Goal: Transaction & Acquisition: Purchase product/service

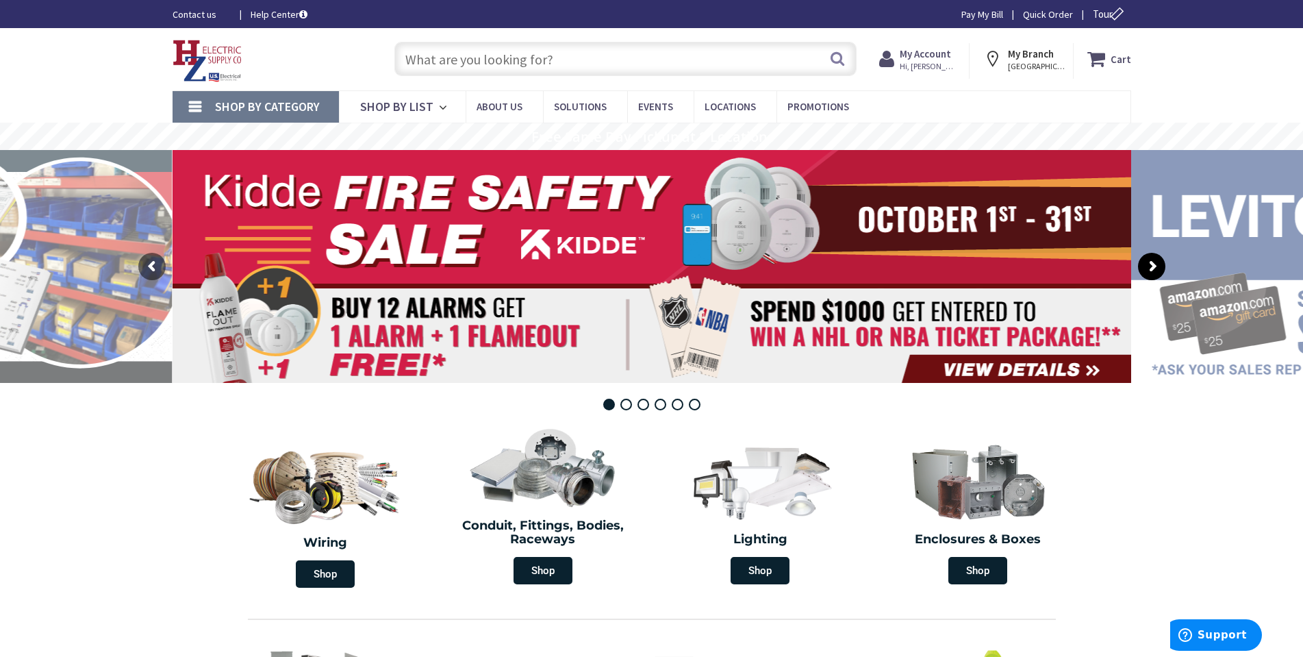
click at [1157, 262] on rs-arrow at bounding box center [1151, 266] width 27 height 27
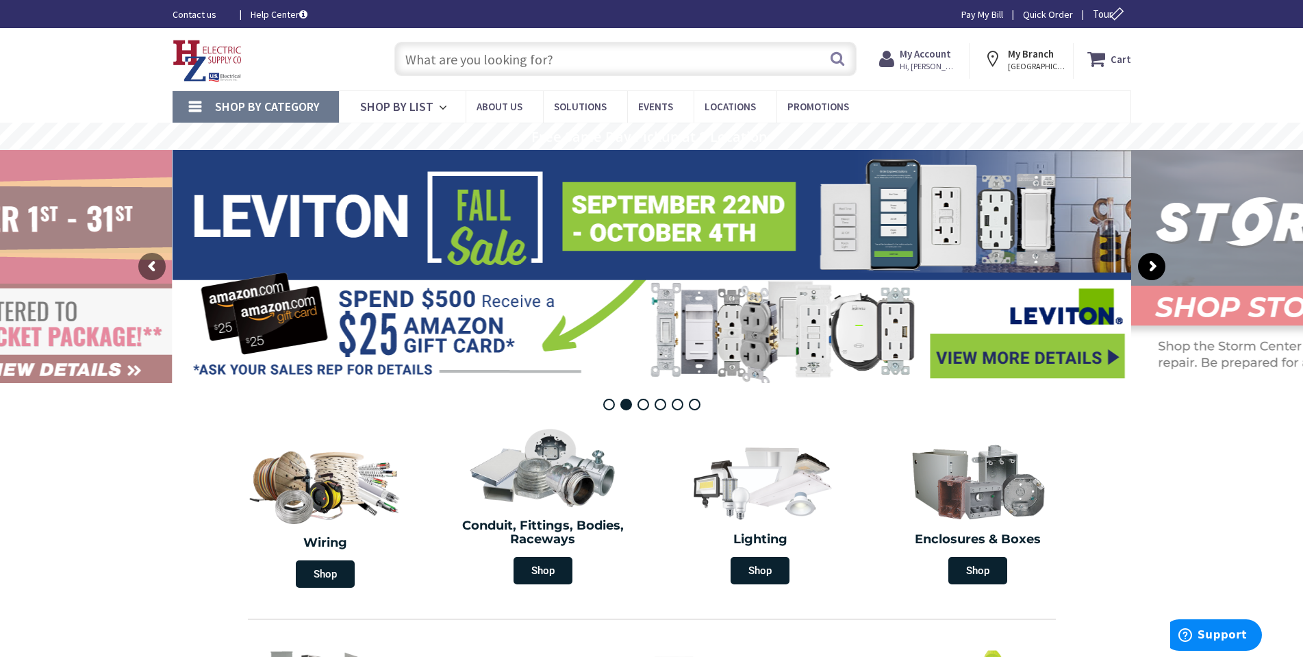
click at [1157, 262] on rs-arrow at bounding box center [1151, 266] width 27 height 27
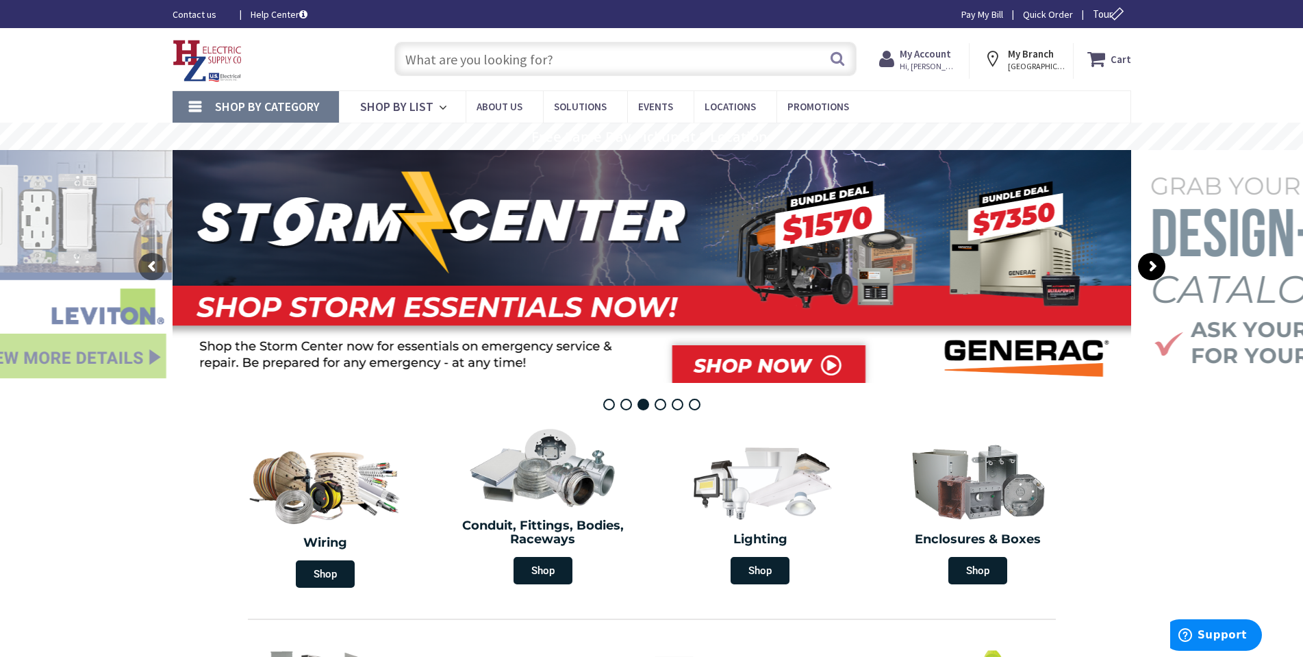
click at [1157, 262] on rs-arrow at bounding box center [1151, 266] width 27 height 27
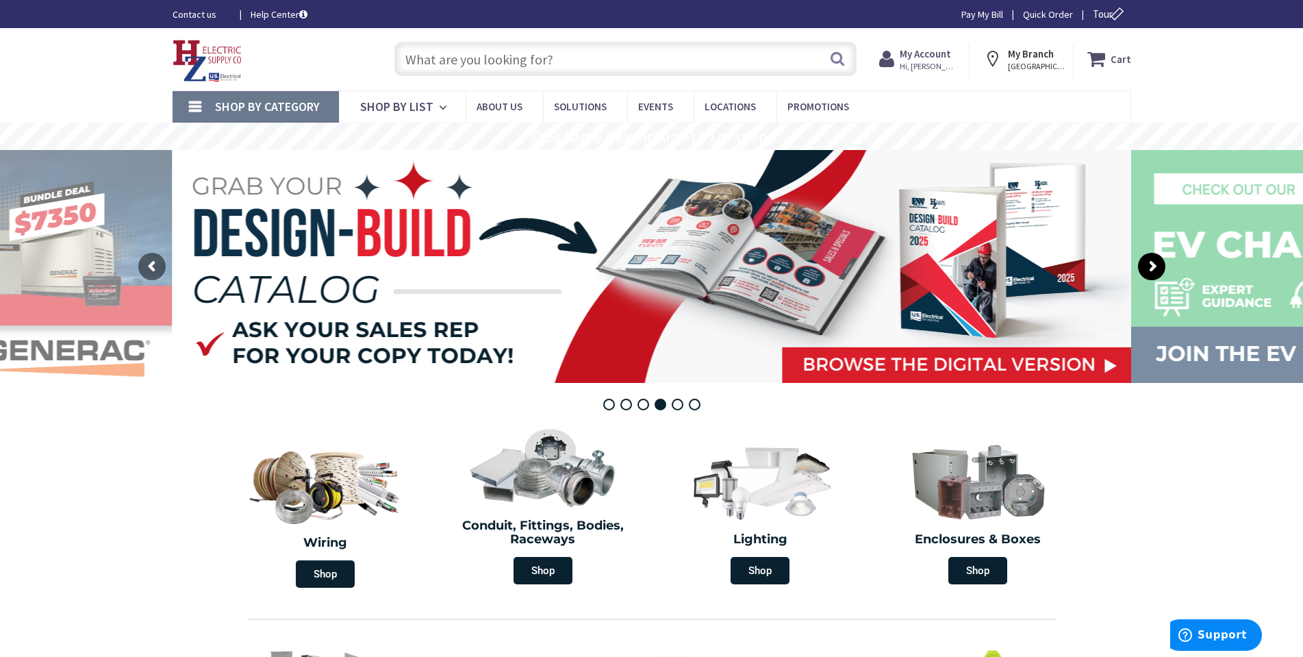
click at [1157, 262] on rs-arrow at bounding box center [1151, 266] width 27 height 27
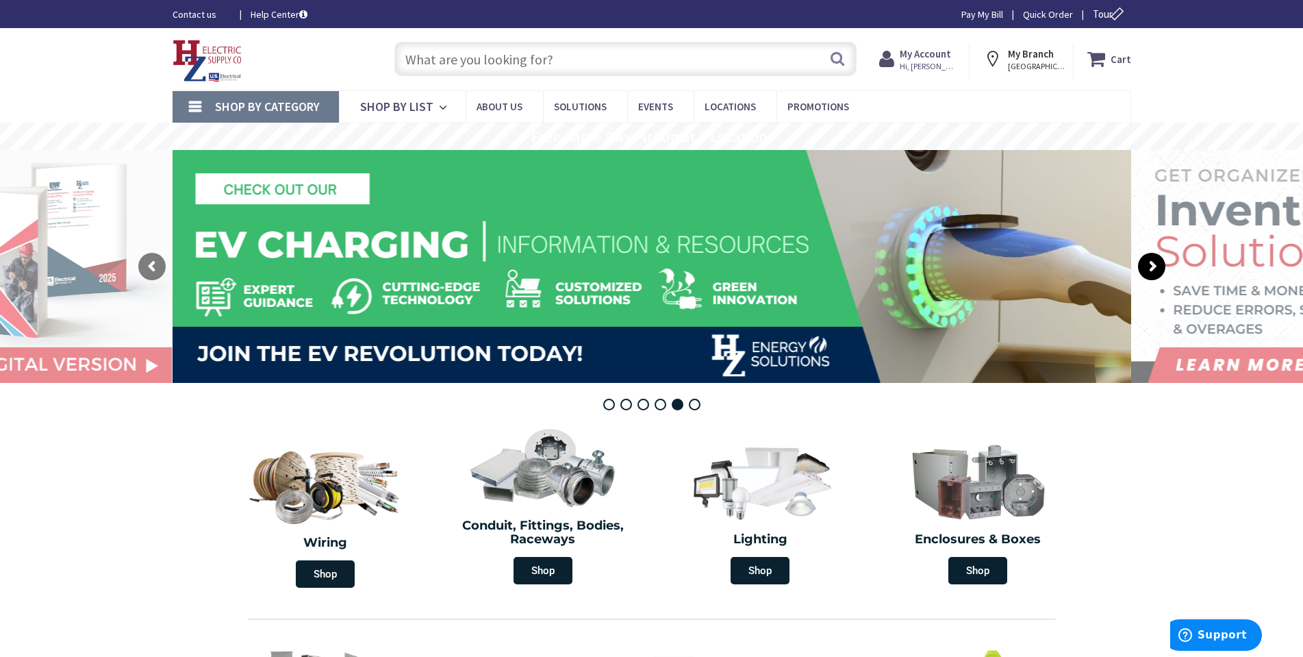
click at [1157, 262] on rs-arrow at bounding box center [1151, 266] width 27 height 27
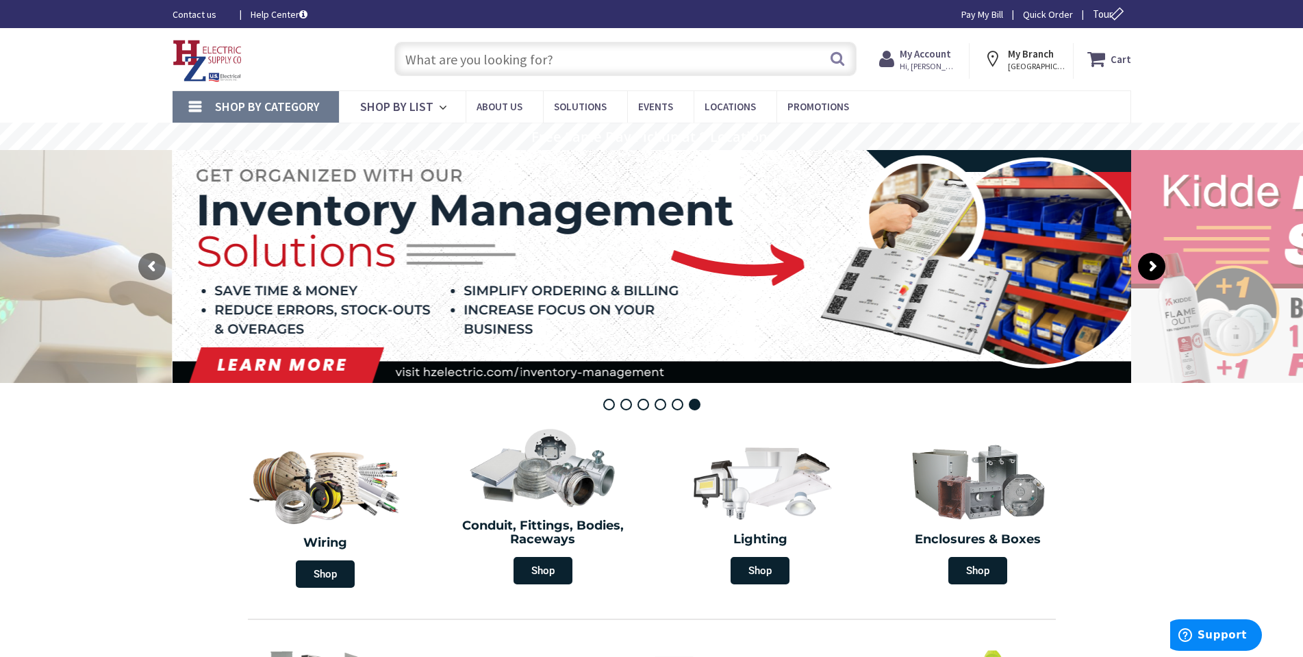
click at [1157, 262] on rs-arrow at bounding box center [1151, 266] width 27 height 27
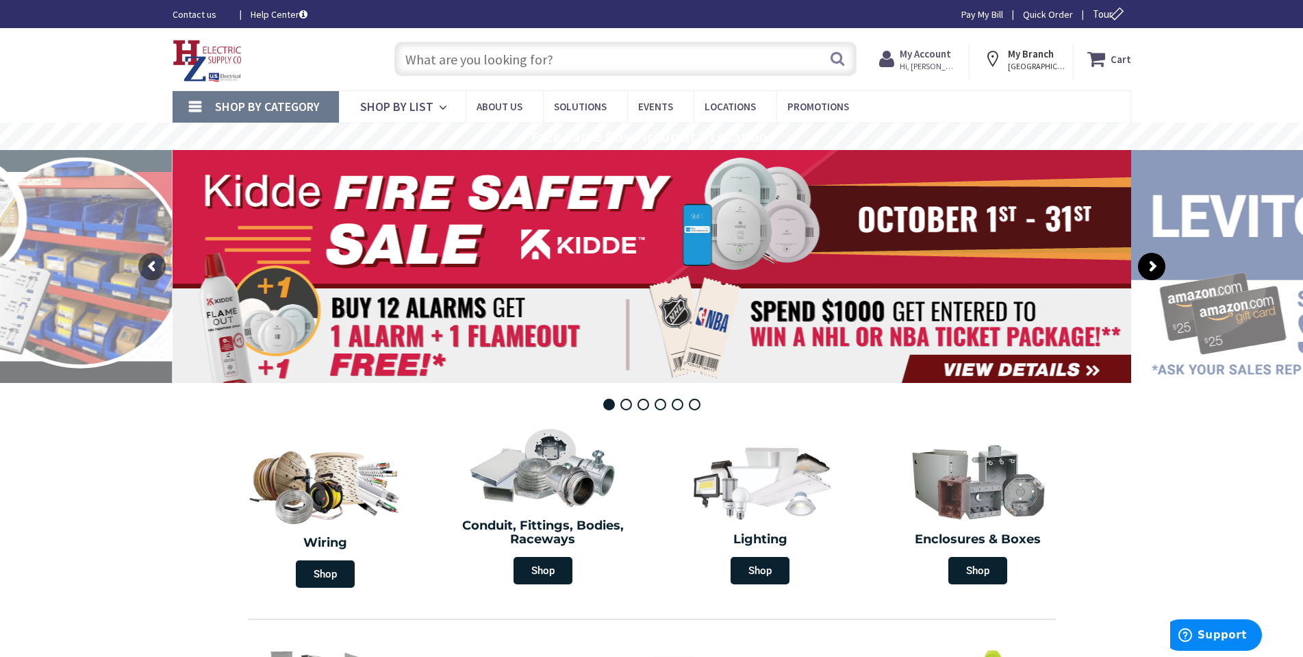
click at [1157, 262] on rs-arrow at bounding box center [1151, 266] width 27 height 27
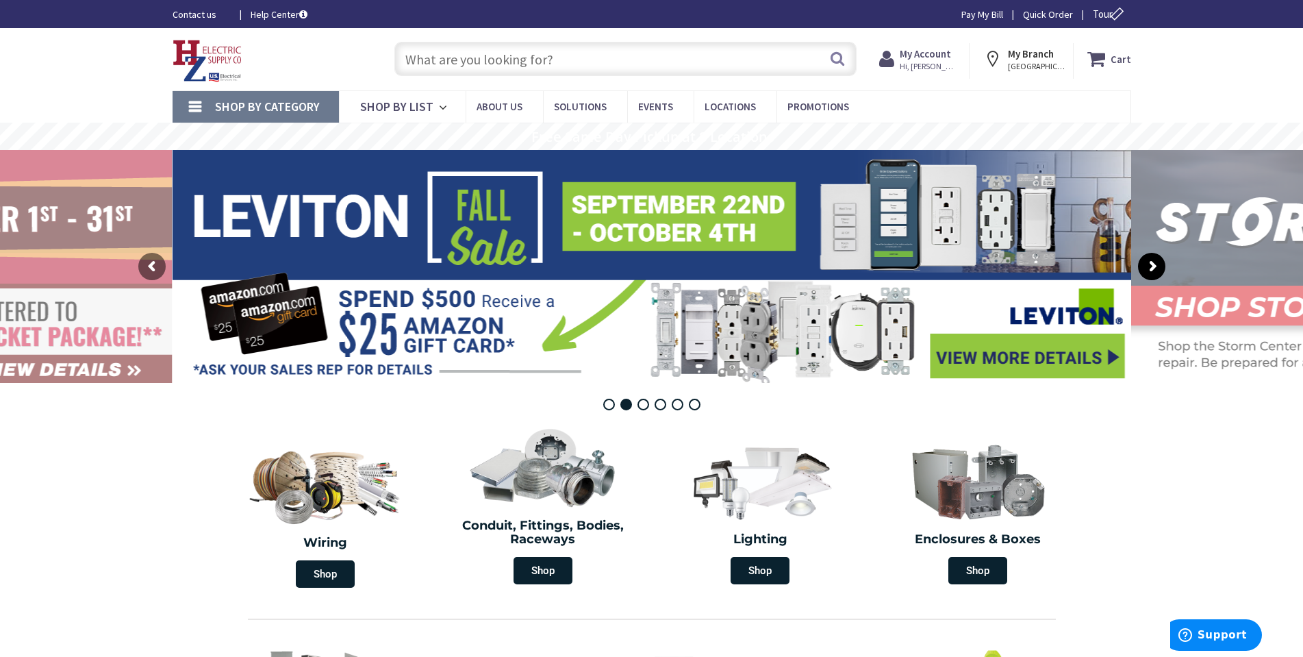
click at [1157, 262] on rs-arrow at bounding box center [1151, 266] width 27 height 27
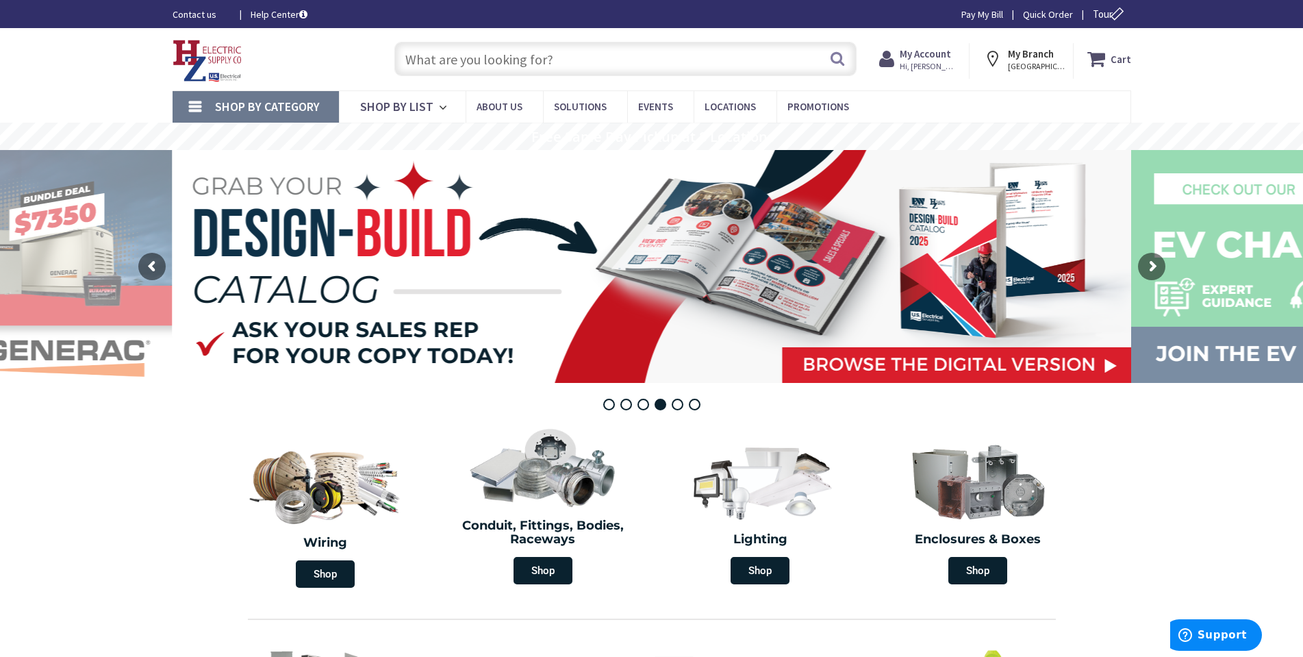
click at [292, 104] on span "Shop By Category" at bounding box center [267, 107] width 105 height 16
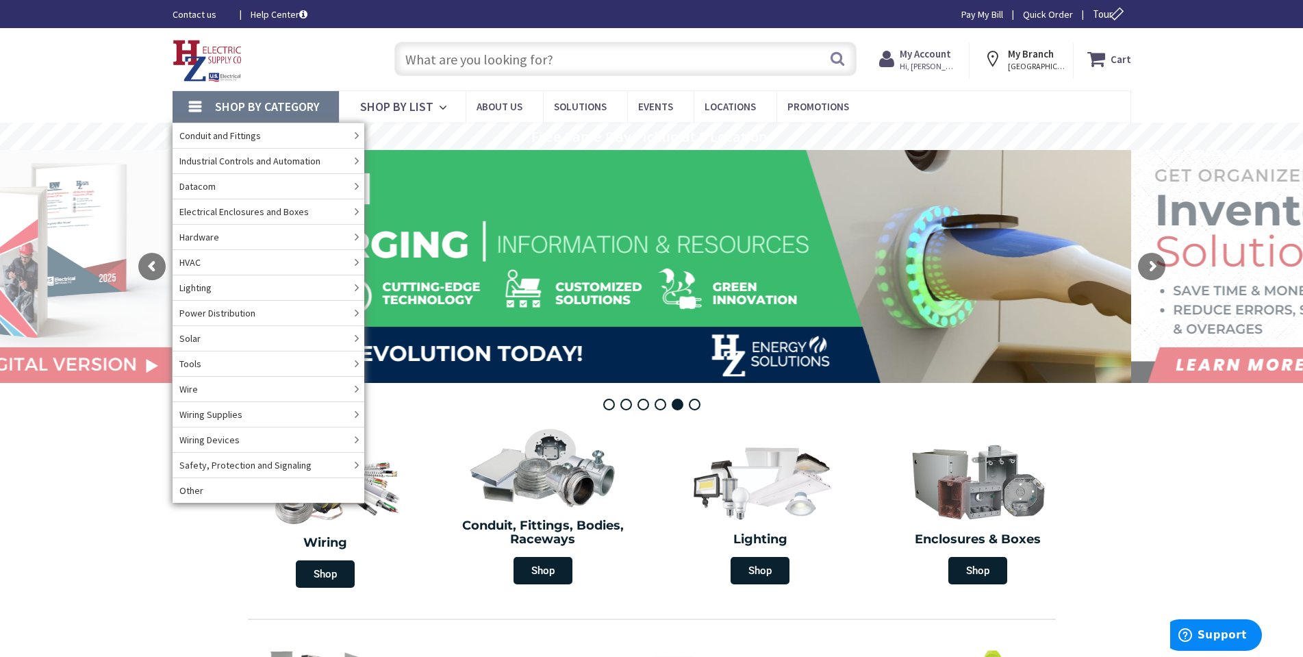
click at [423, 67] on input "text" at bounding box center [626, 59] width 462 height 34
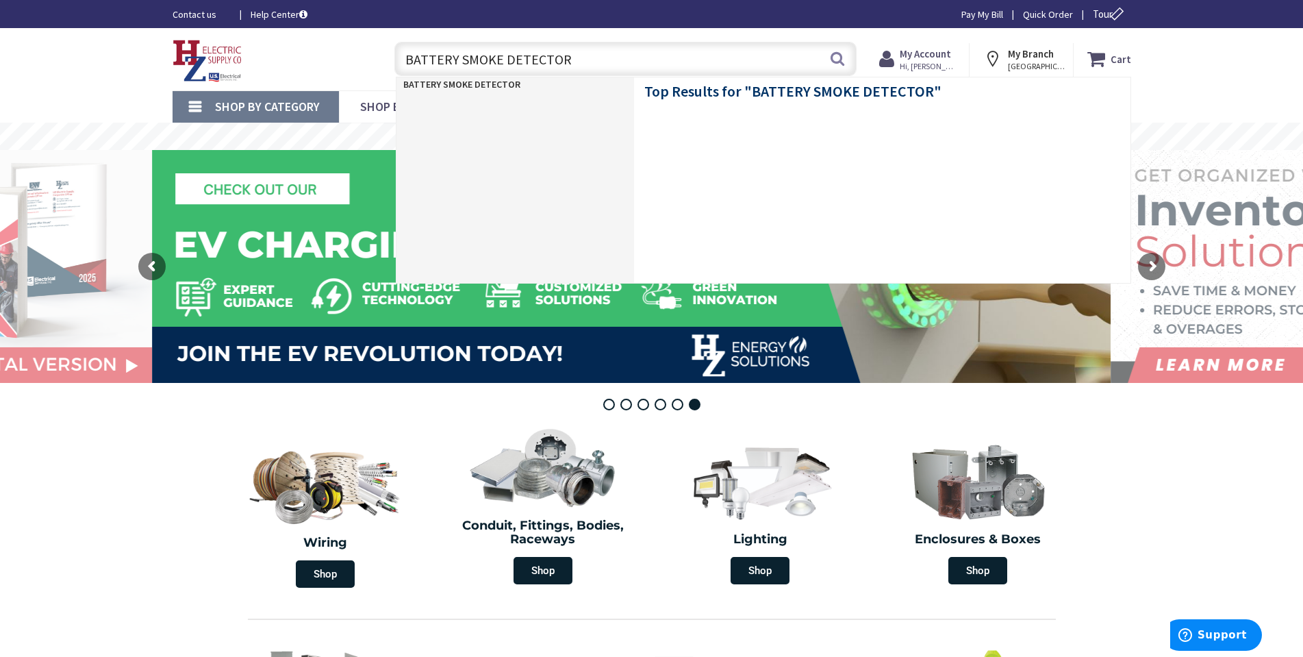
type input "BATTERY SMOKE DETECTORS"
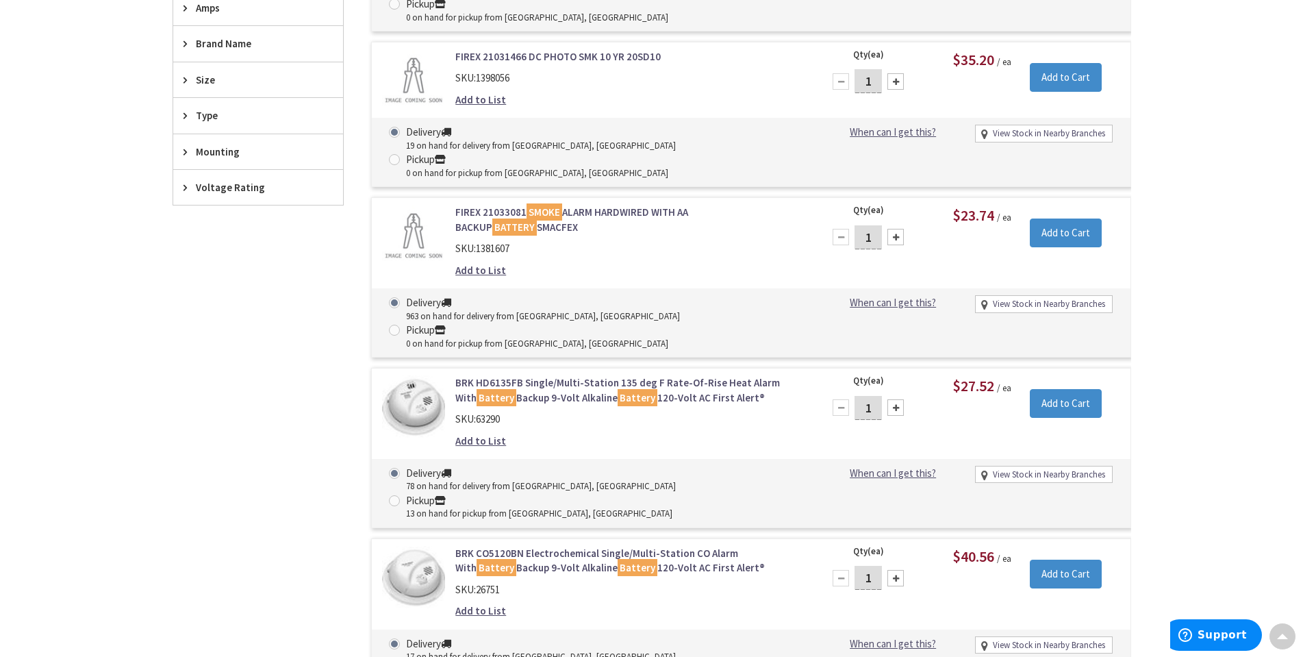
scroll to position [518, 0]
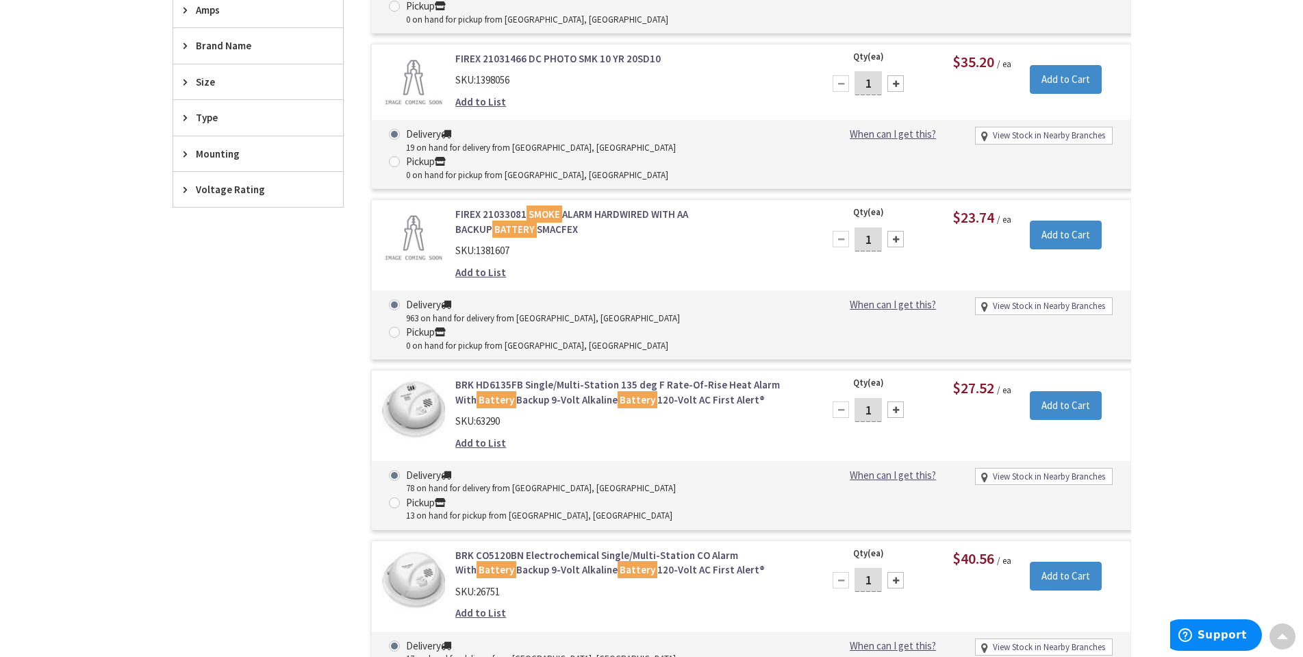
click at [488, 207] on link "FIREX 21033081 SMOKE ALARM HARDWIRED WITH AA BACKUP BATTERY SMACFEX" at bounding box center [629, 221] width 349 height 29
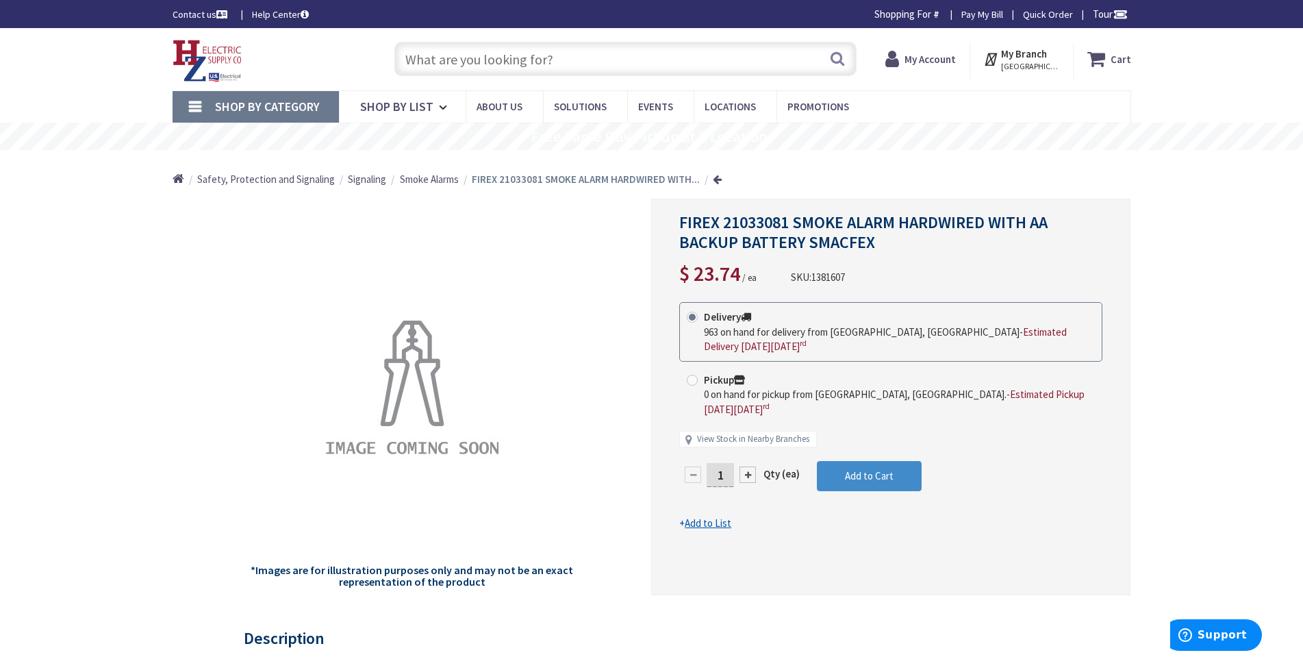
click at [195, 58] on img at bounding box center [208, 61] width 70 height 42
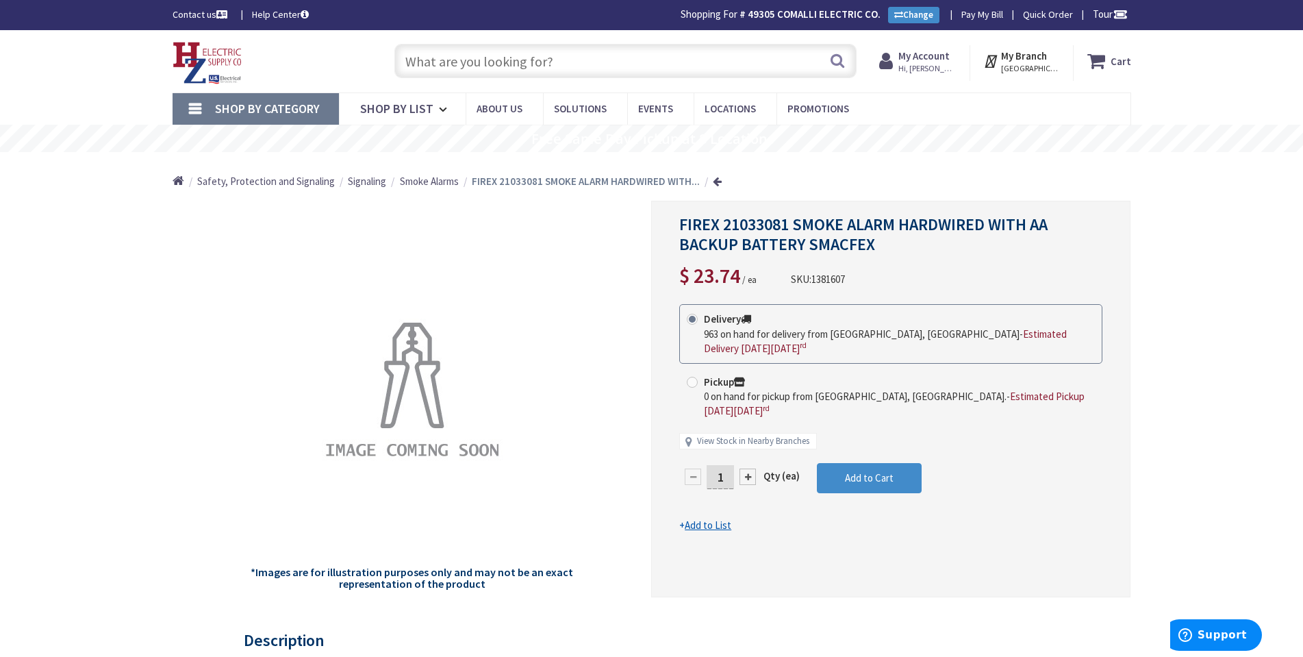
click at [195, 101] on link "Shop By Category" at bounding box center [256, 109] width 166 height 32
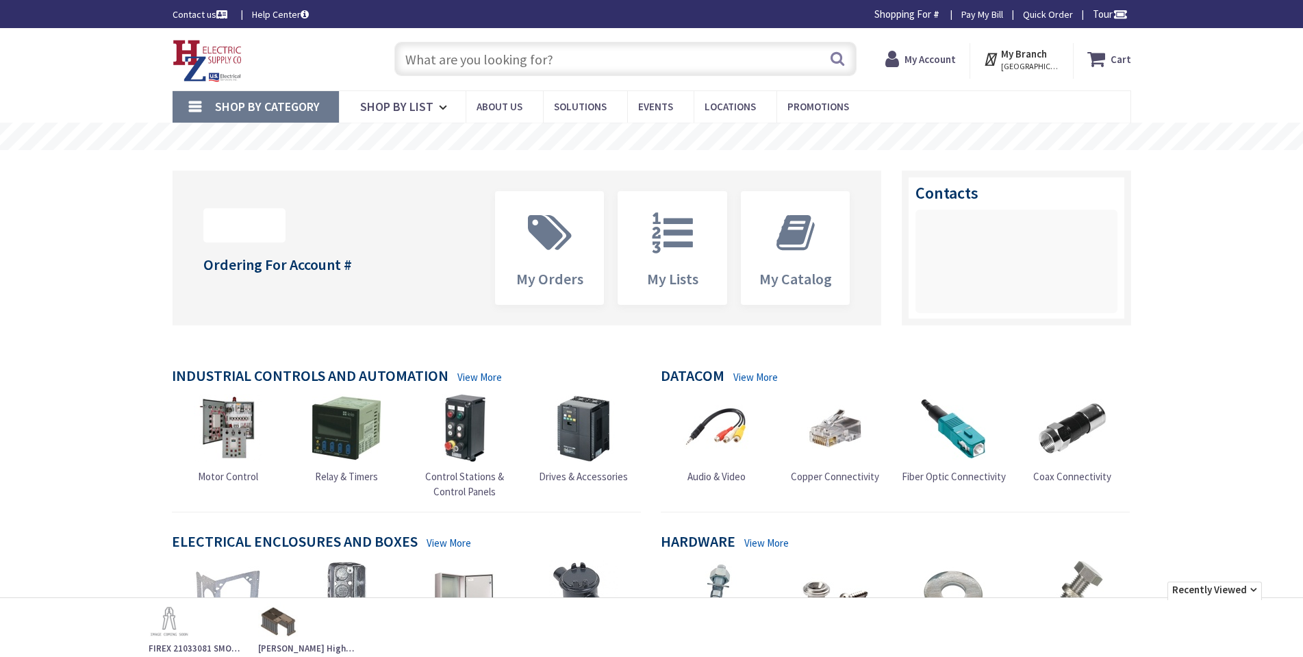
click at [188, 107] on link "Shop By Category" at bounding box center [256, 107] width 166 height 32
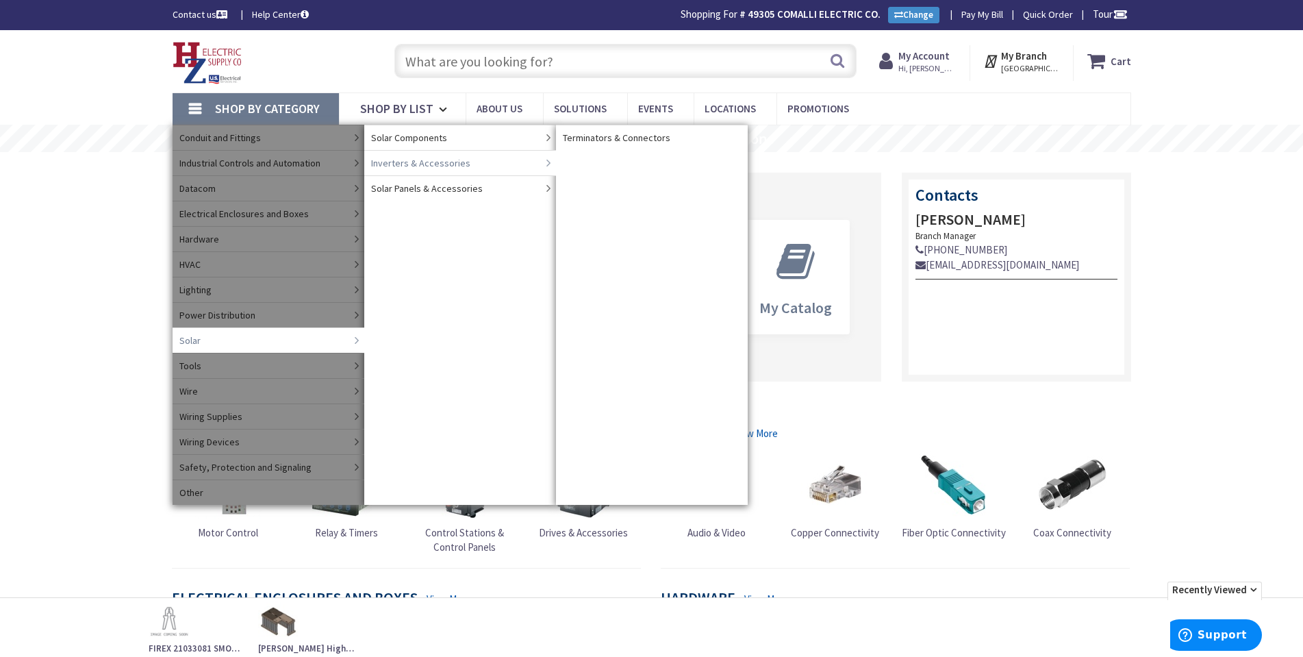
click at [425, 160] on span "Inverters & Accessories" at bounding box center [420, 163] width 99 height 14
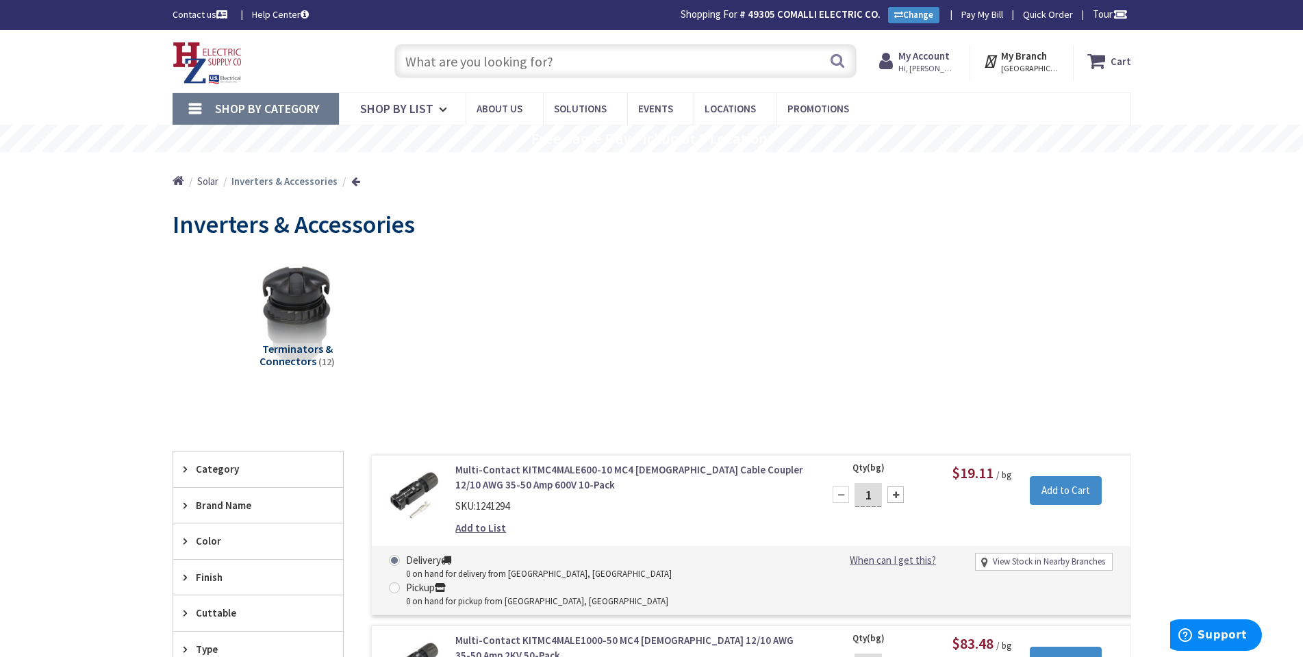
click at [245, 115] on span "Shop By Category" at bounding box center [267, 109] width 105 height 16
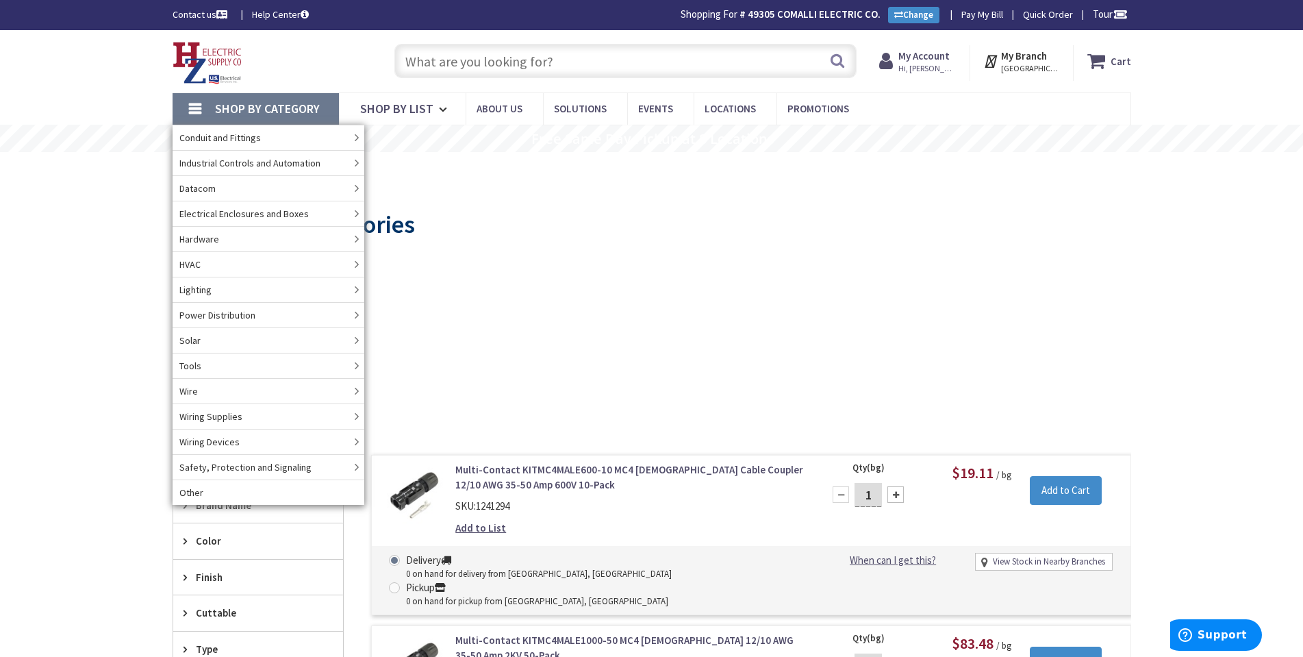
click at [879, 254] on div "Terminators & Connectors (12)" at bounding box center [652, 324] width 911 height 147
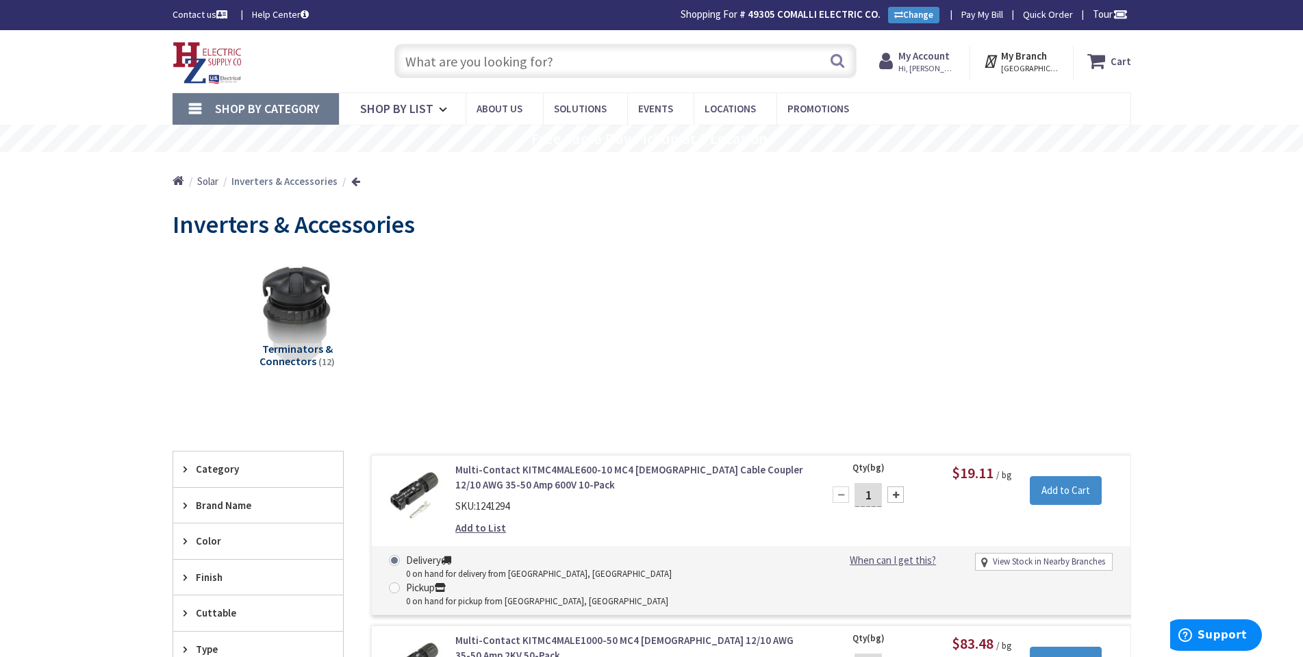
click at [197, 110] on link "Shop By Category" at bounding box center [256, 109] width 166 height 32
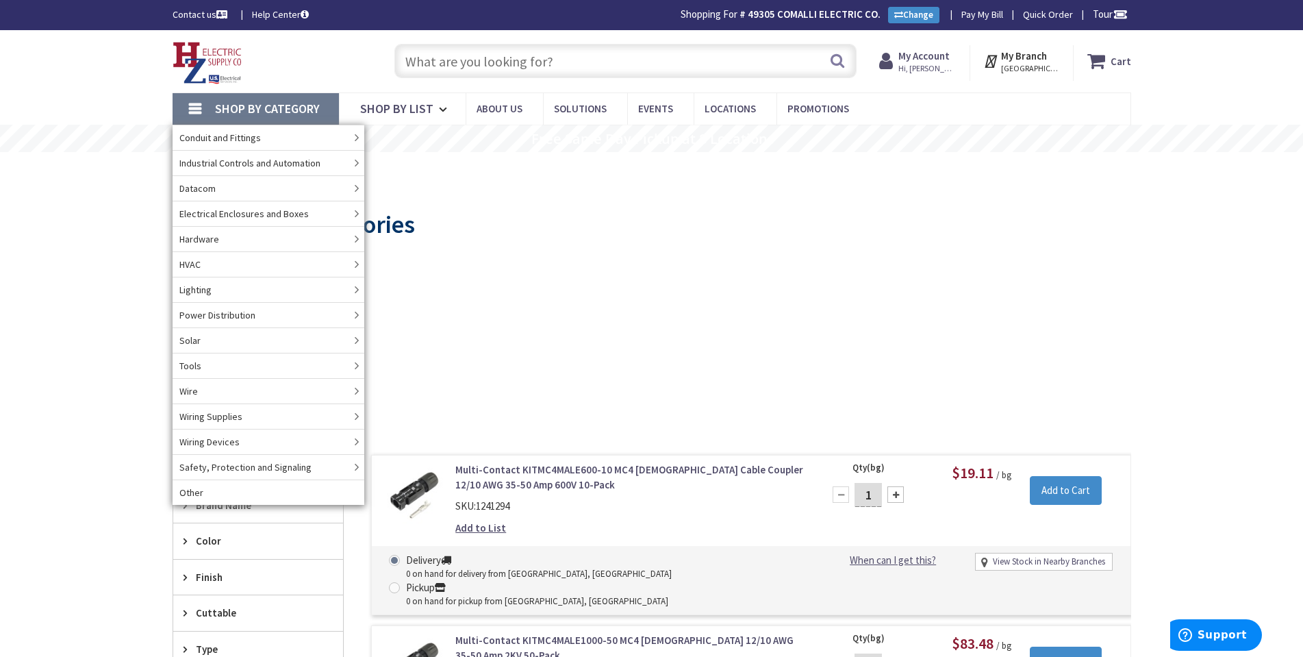
click at [444, 72] on input "text" at bounding box center [626, 61] width 462 height 34
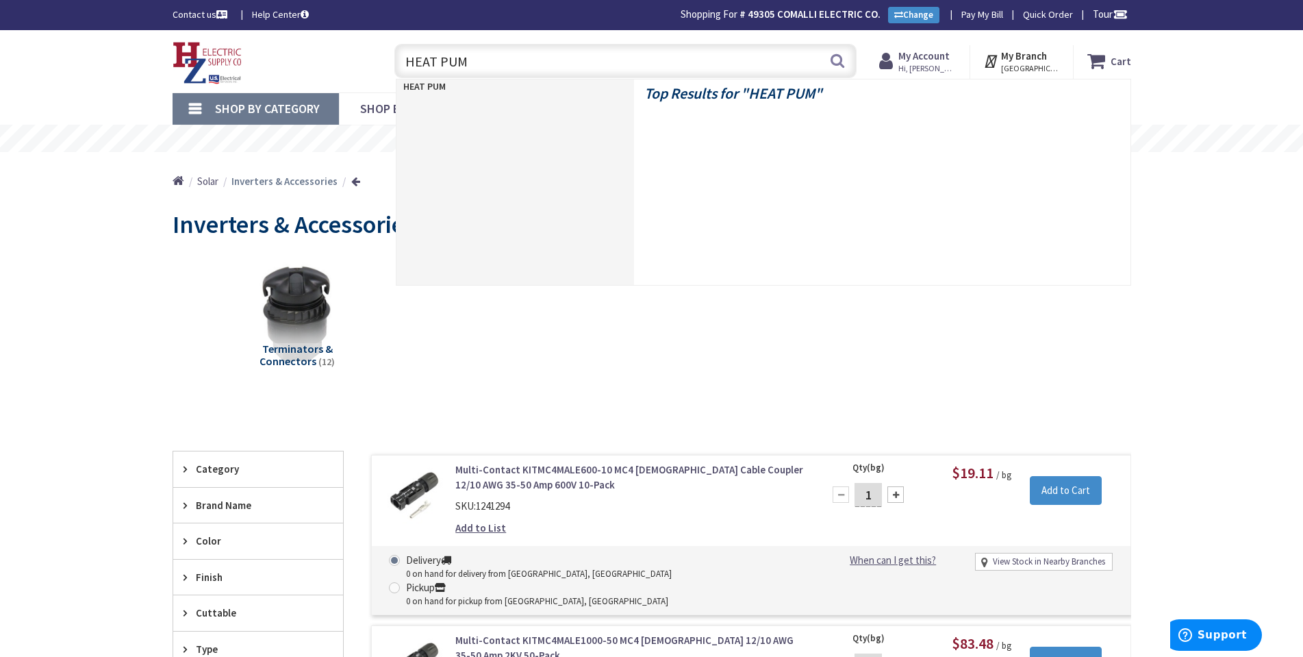
type input "HEAT PUMP"
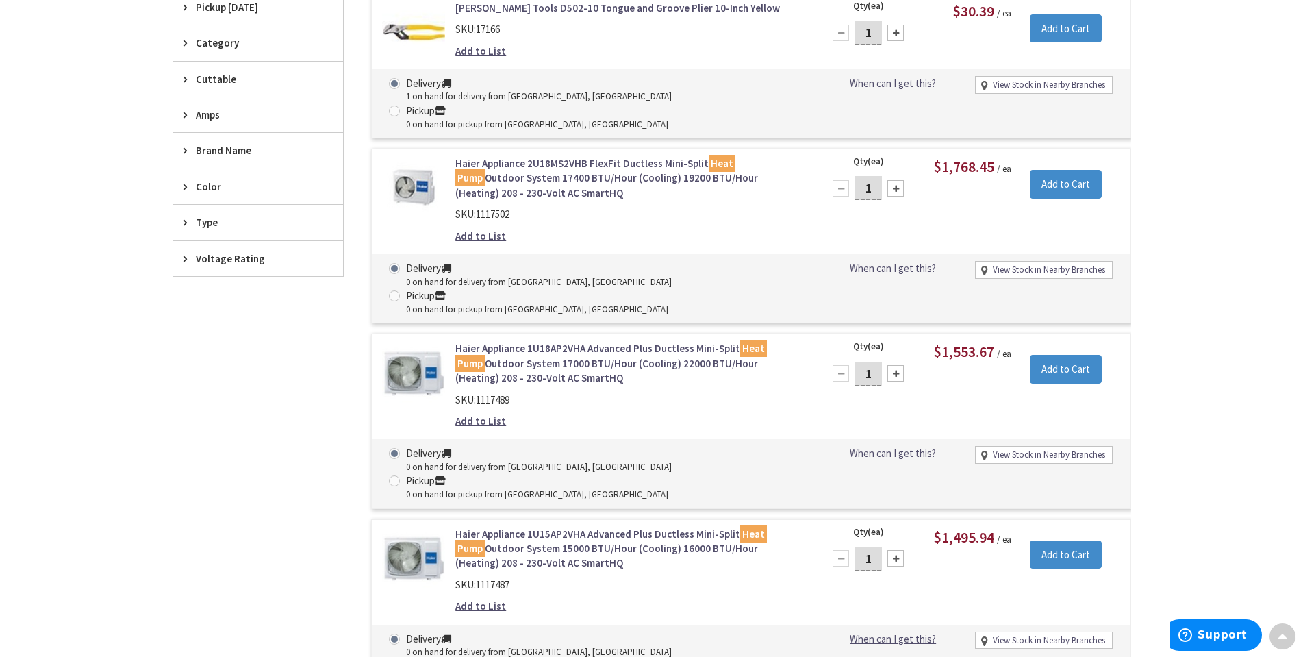
scroll to position [413, 0]
click at [503, 159] on link "Haier Appliance 2U18MS2VHB FlexFit Ductless Mini-Split Heat Pump Outdoor System…" at bounding box center [629, 179] width 349 height 44
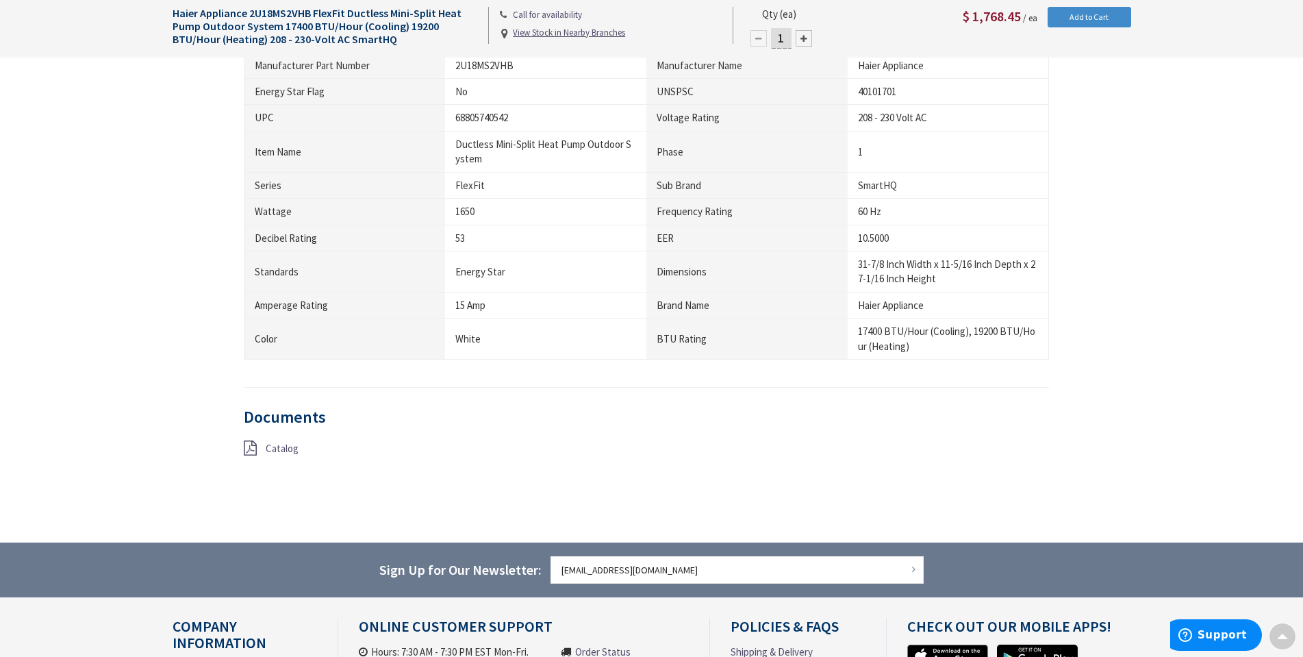
scroll to position [753, 0]
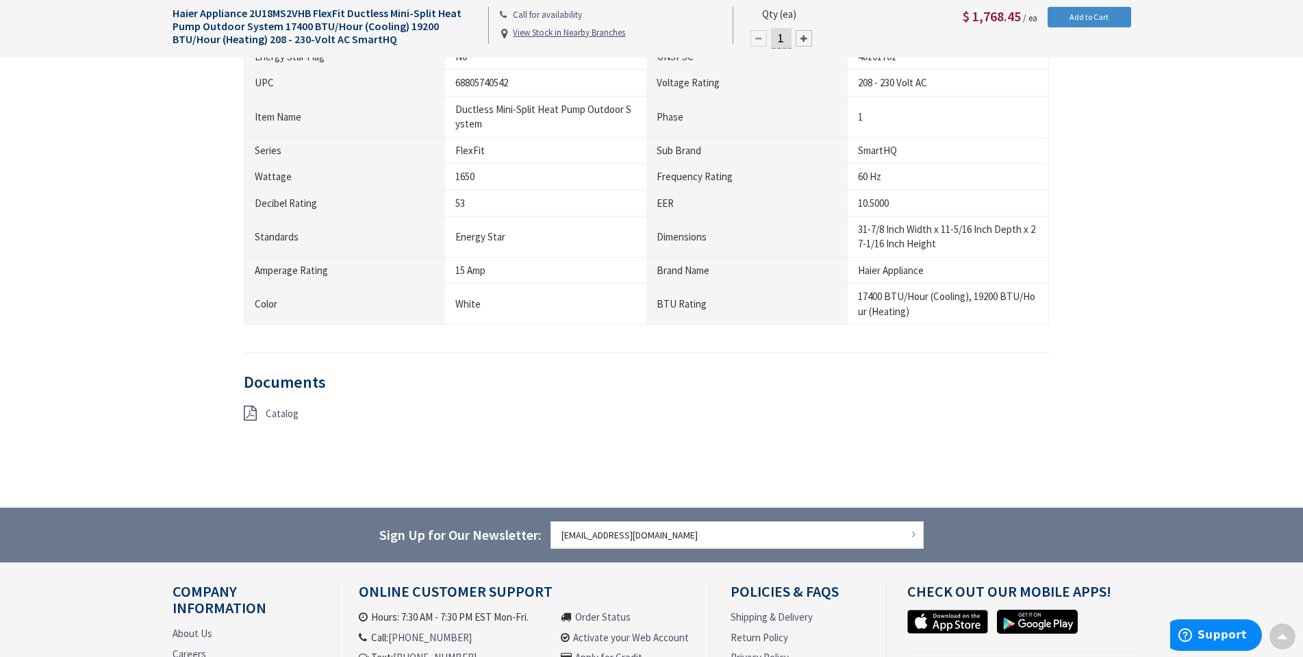
click at [275, 418] on span "Catalog" at bounding box center [282, 413] width 33 height 13
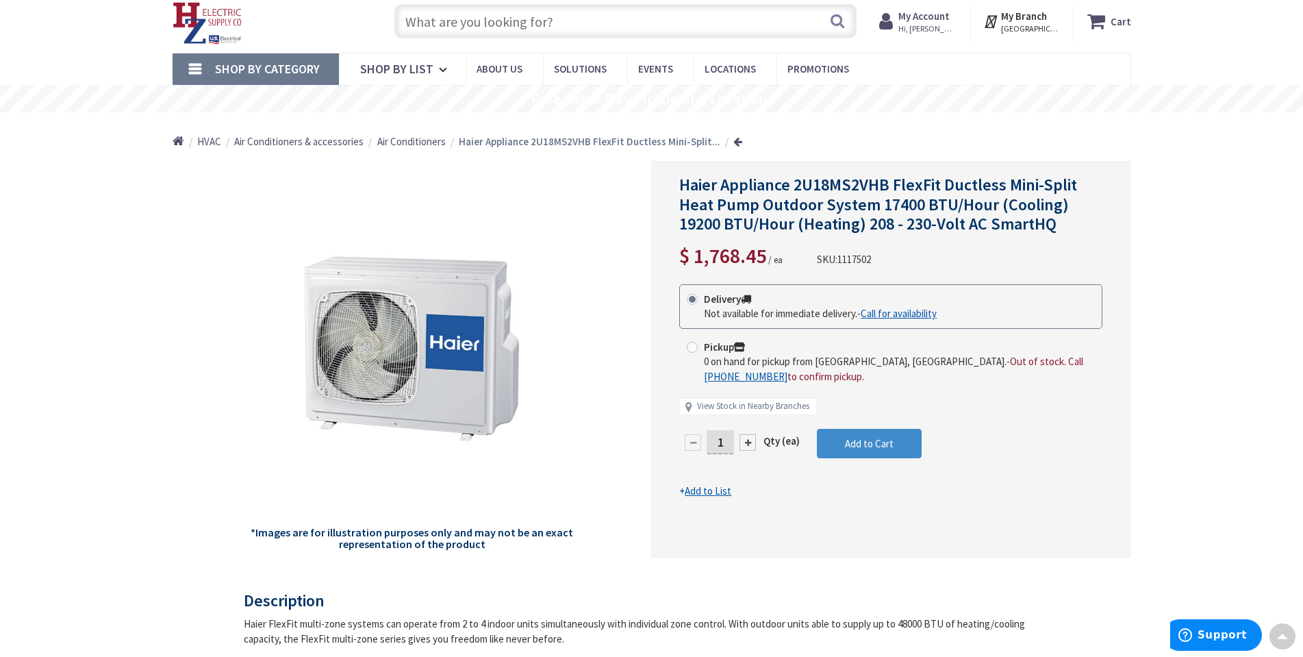
scroll to position [0, 0]
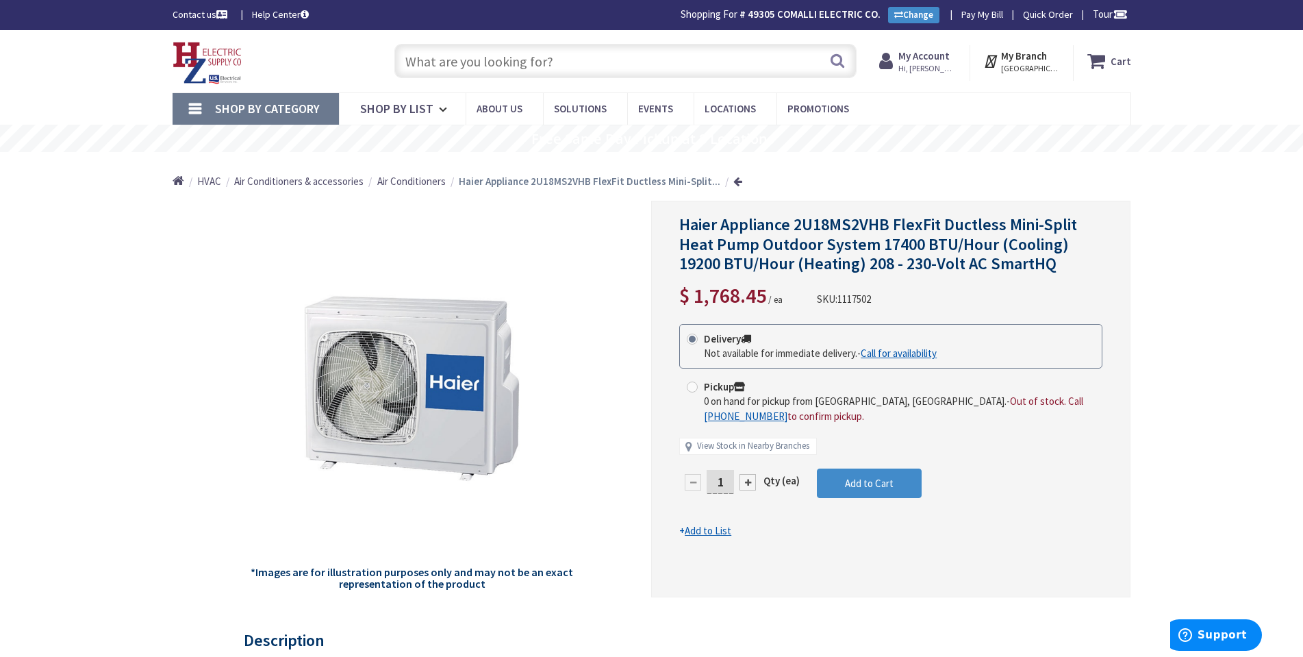
click at [195, 68] on img at bounding box center [208, 63] width 70 height 42
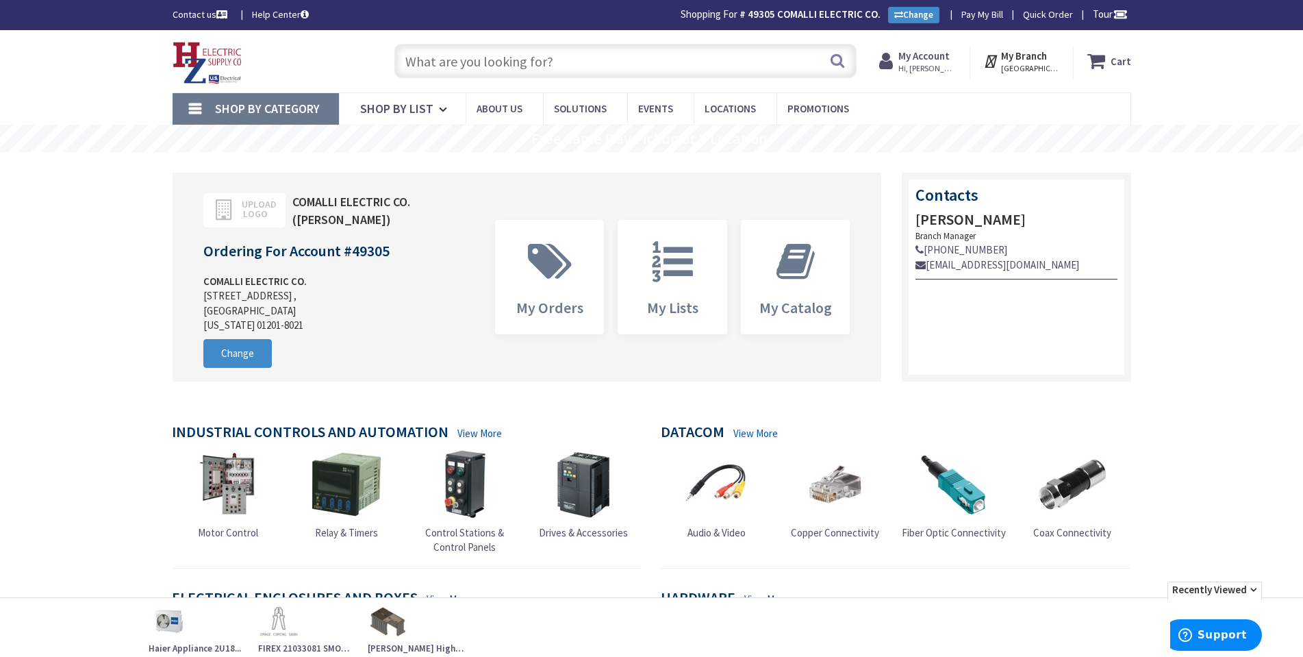
click at [235, 115] on span "Shop By Category" at bounding box center [267, 109] width 105 height 16
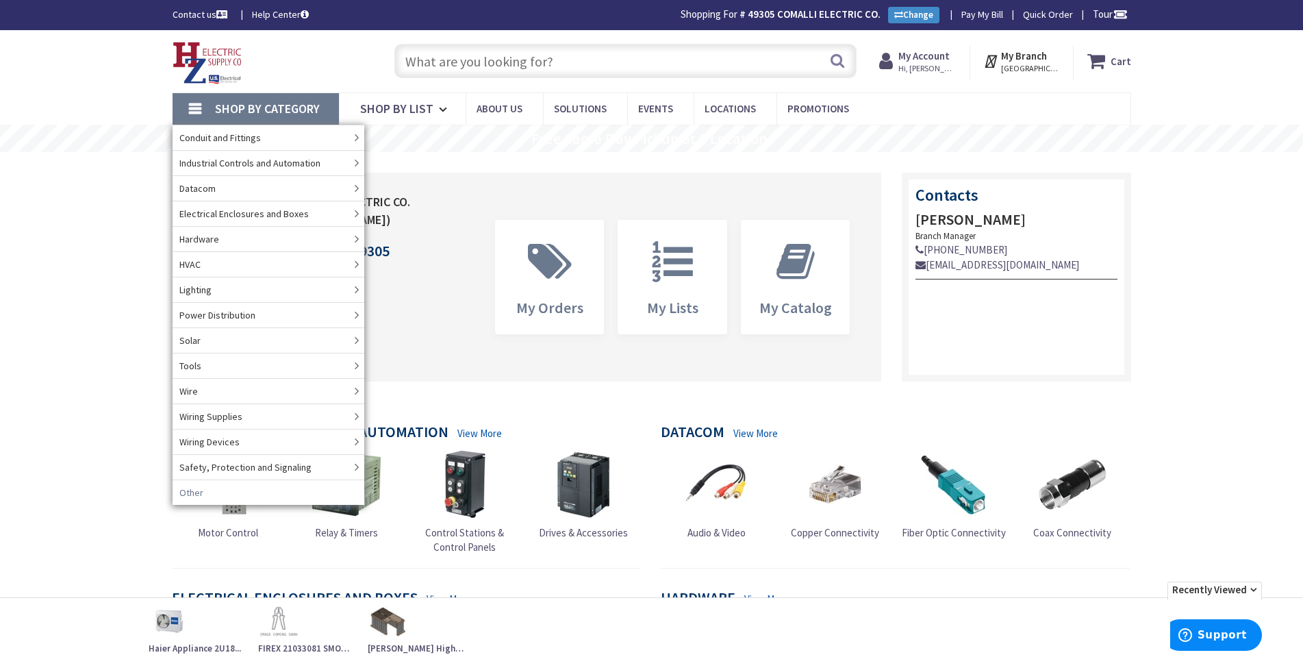
click at [194, 490] on span "Other" at bounding box center [191, 493] width 24 height 14
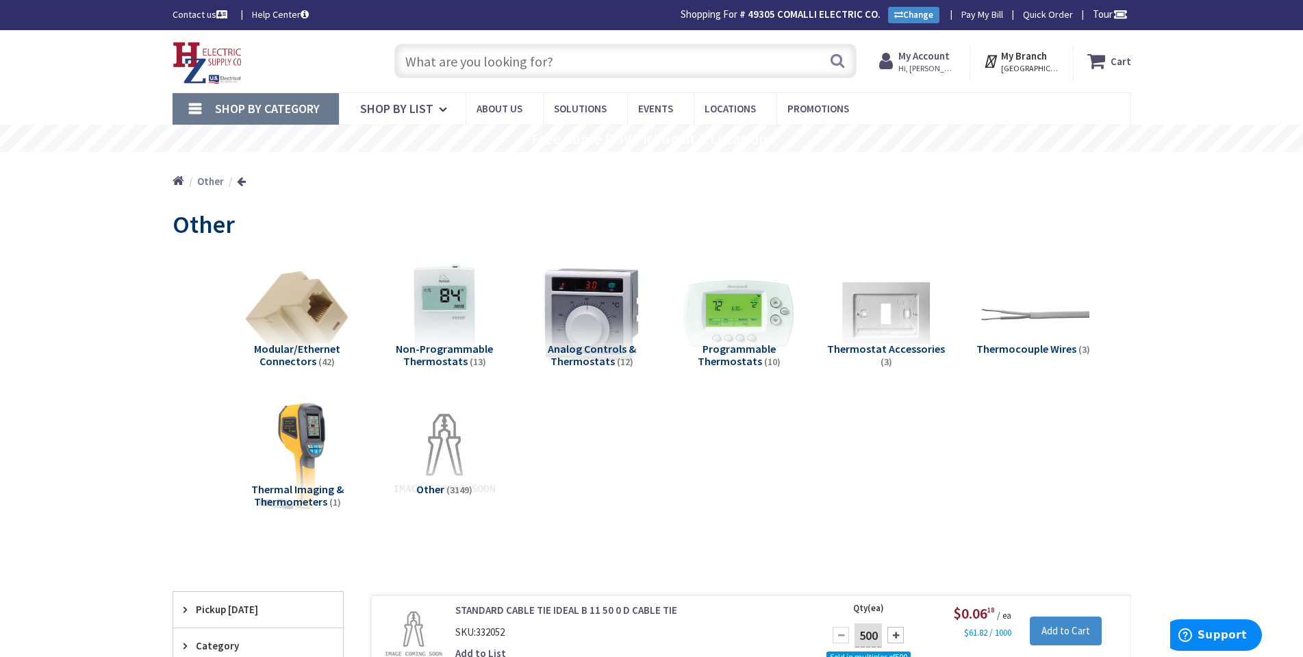
click at [470, 66] on input "text" at bounding box center [626, 61] width 462 height 34
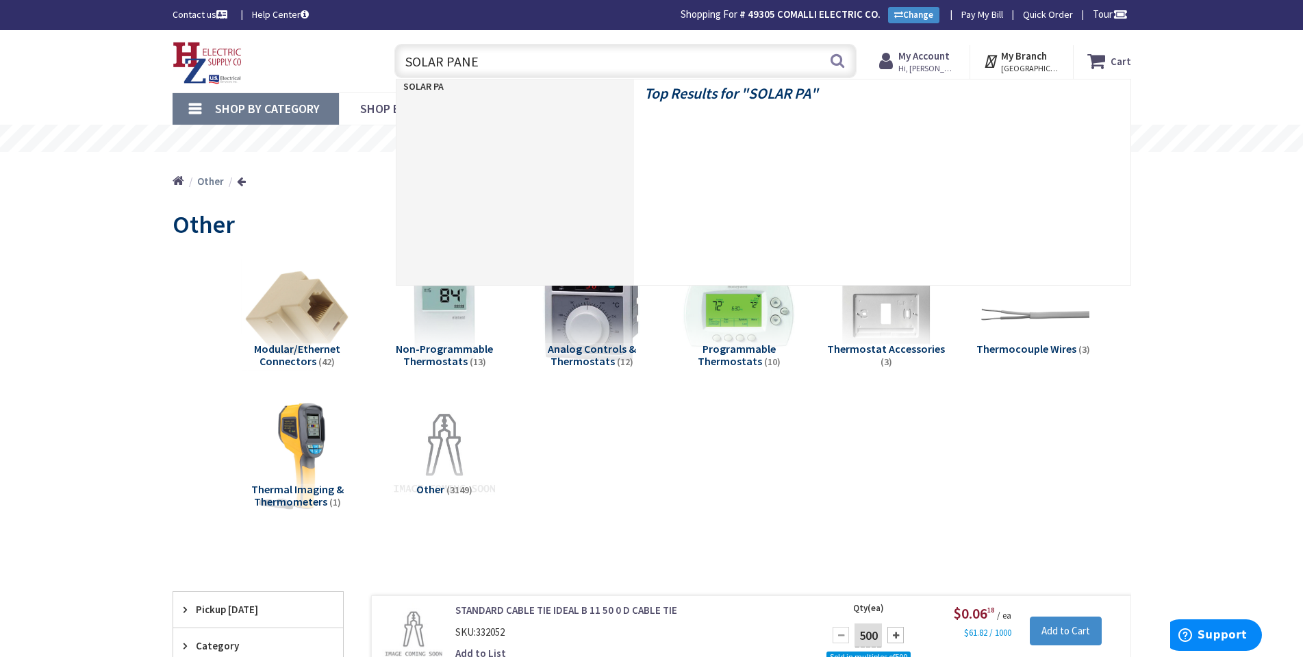
type input "SOLAR PANEL"
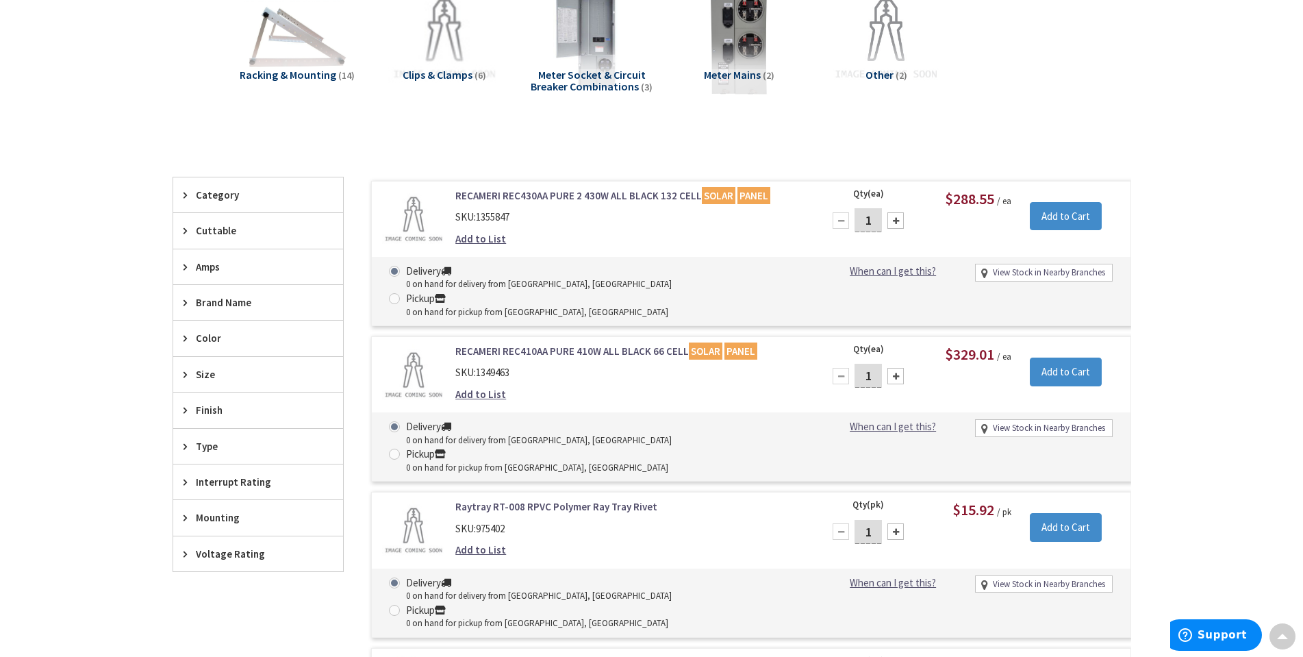
scroll to position [205, 0]
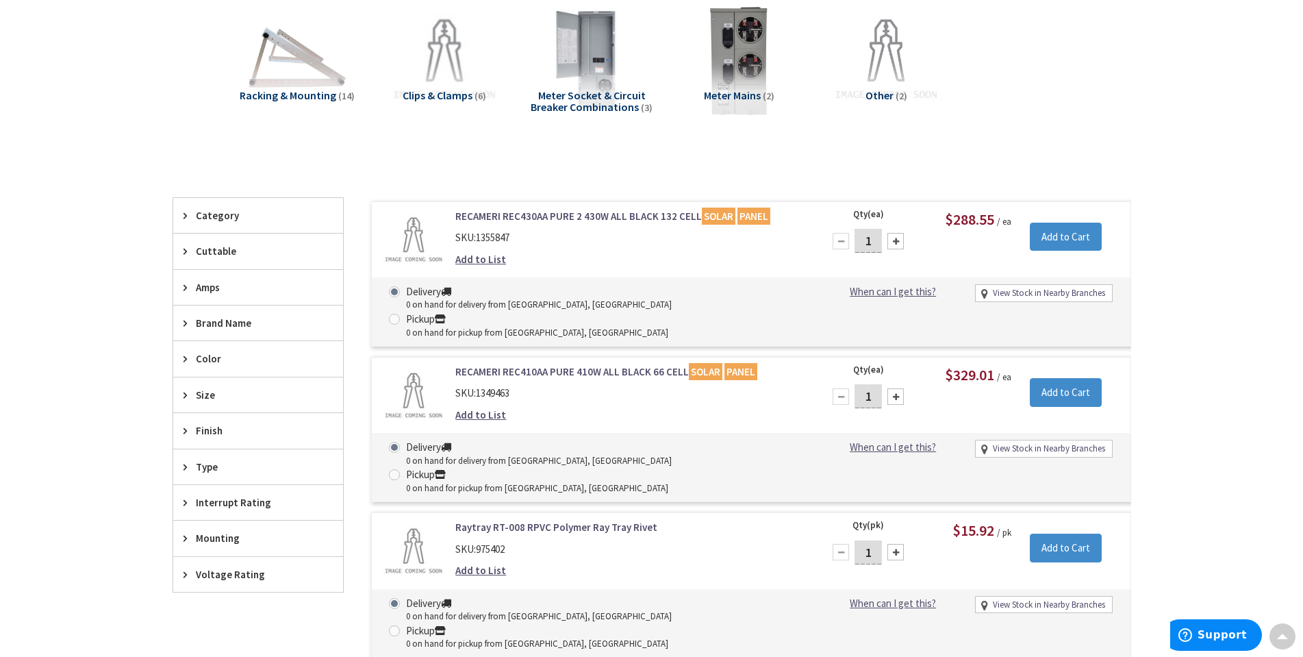
click at [633, 221] on link "RECAMERI REC430AA PURE 2 430W ALL BLACK 132 CELL SOLAR PANEL" at bounding box center [629, 216] width 349 height 14
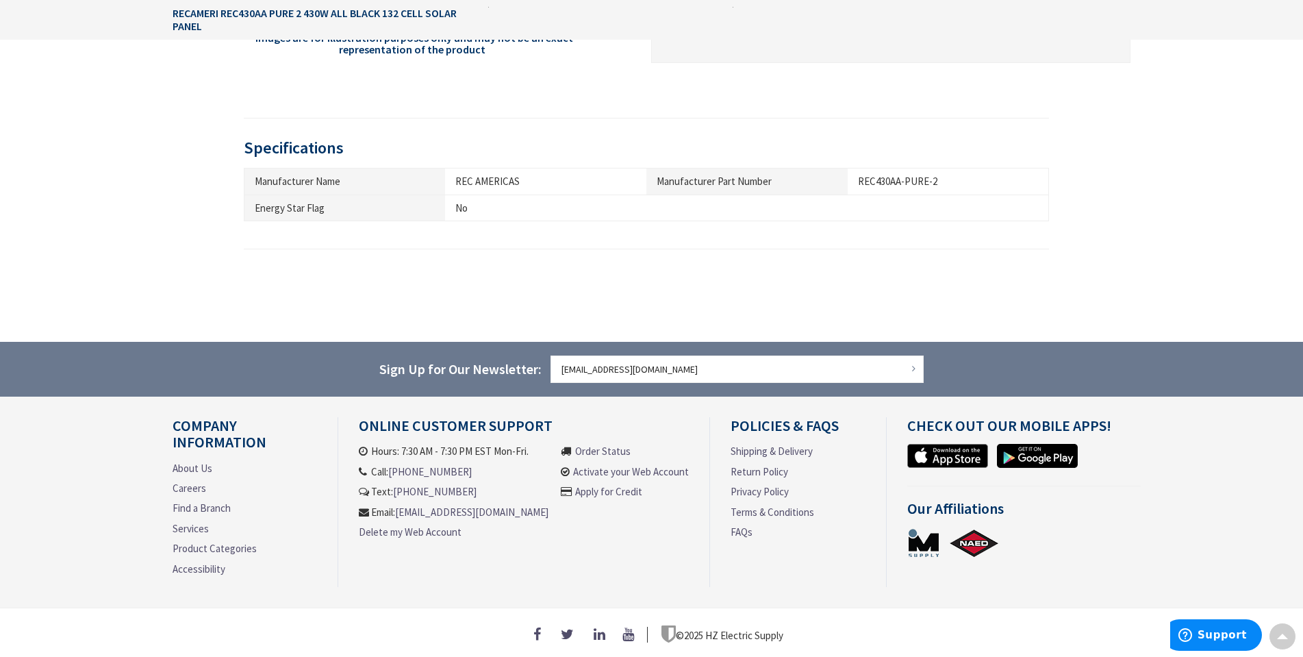
scroll to position [538, 0]
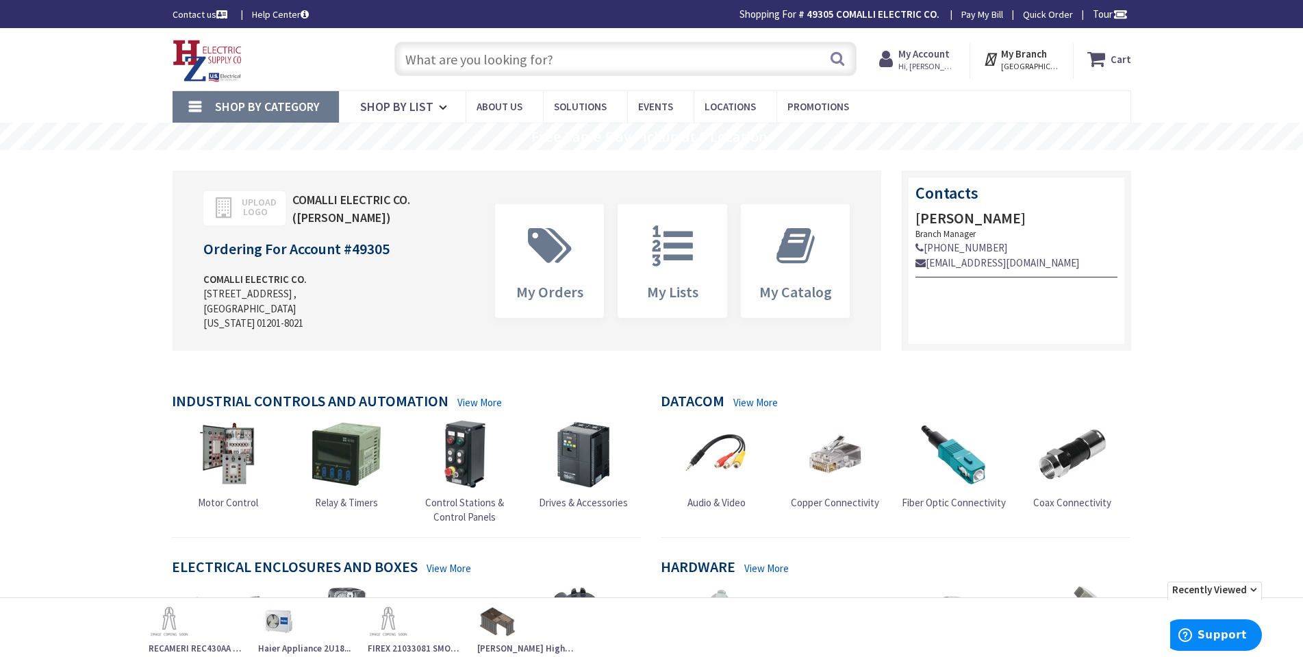
click at [445, 62] on input "text" at bounding box center [626, 59] width 462 height 34
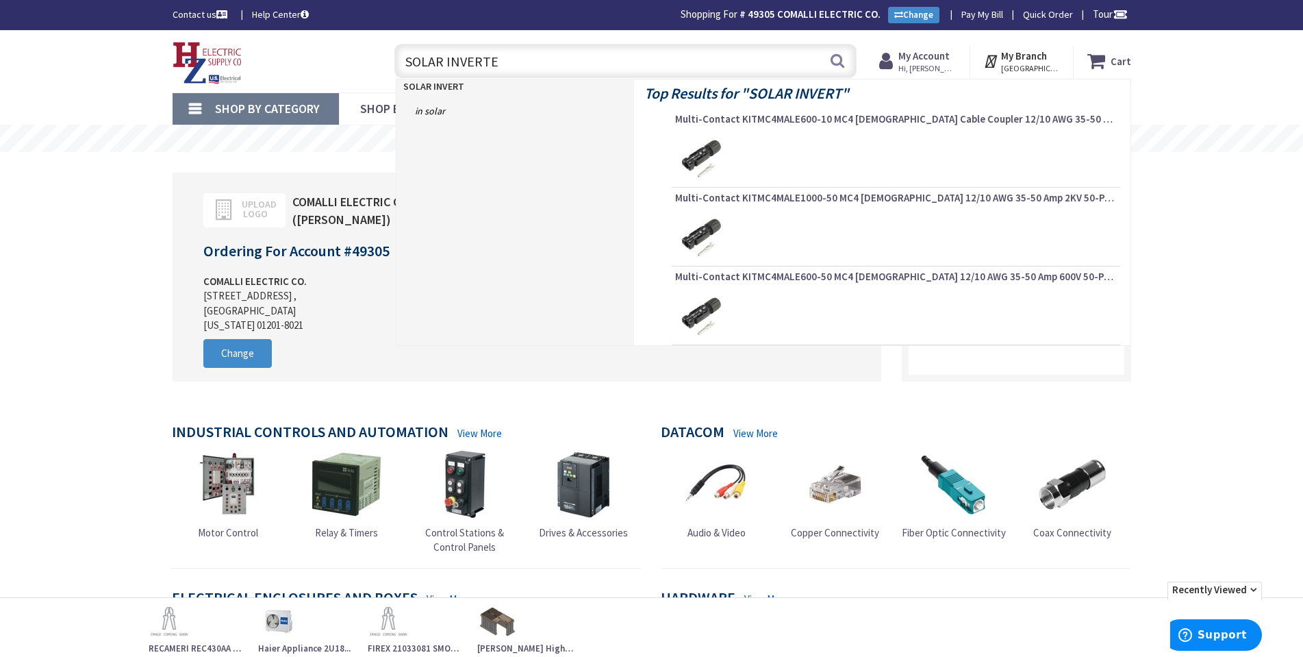
type input "SOLAR INVERTER"
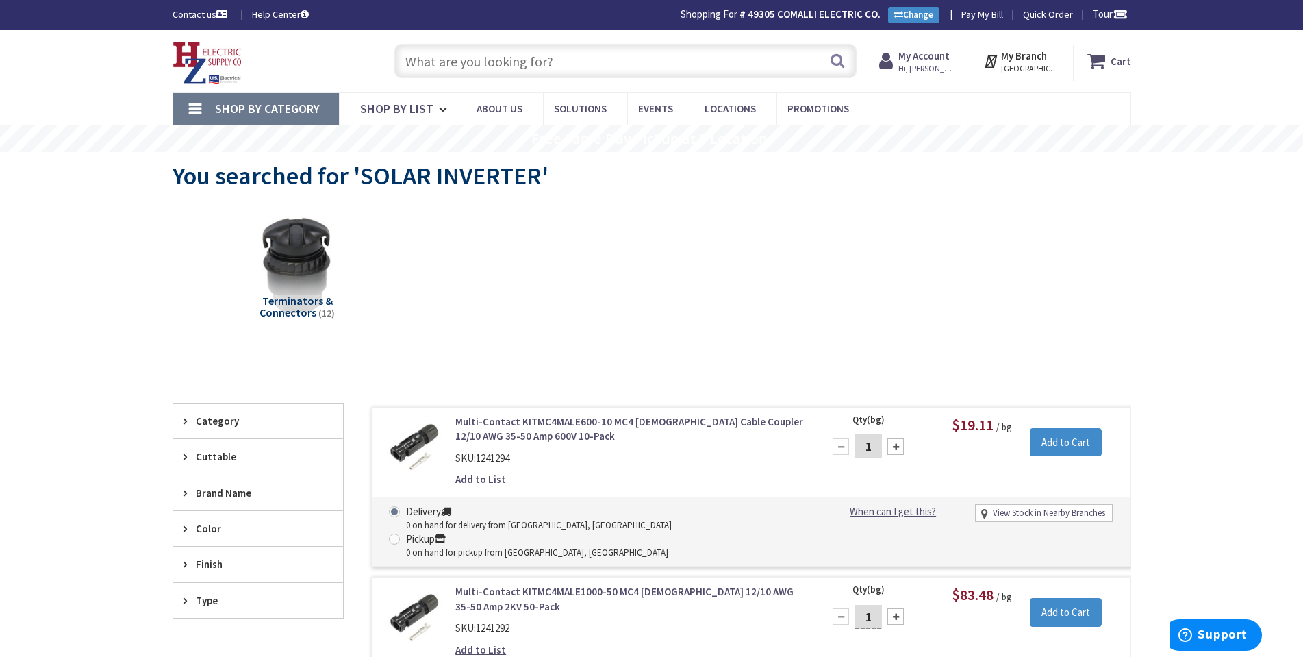
click at [414, 71] on input "text" at bounding box center [626, 61] width 462 height 34
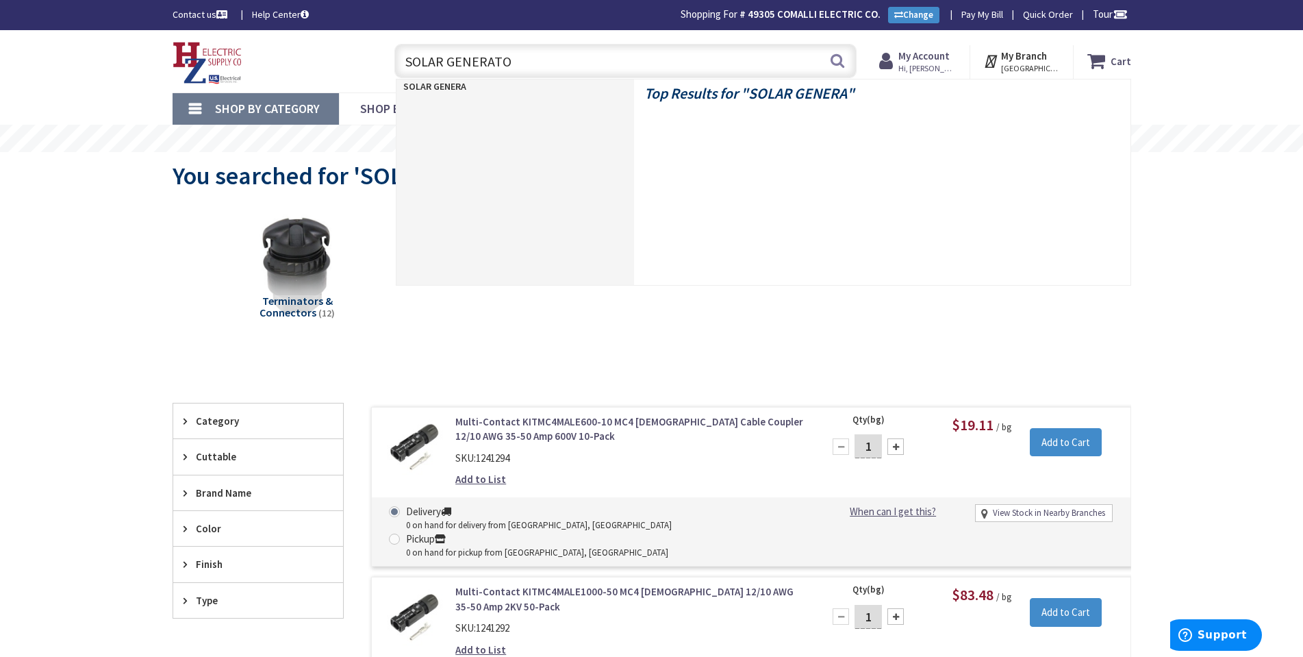
type input "SOLAR GENERATOR"
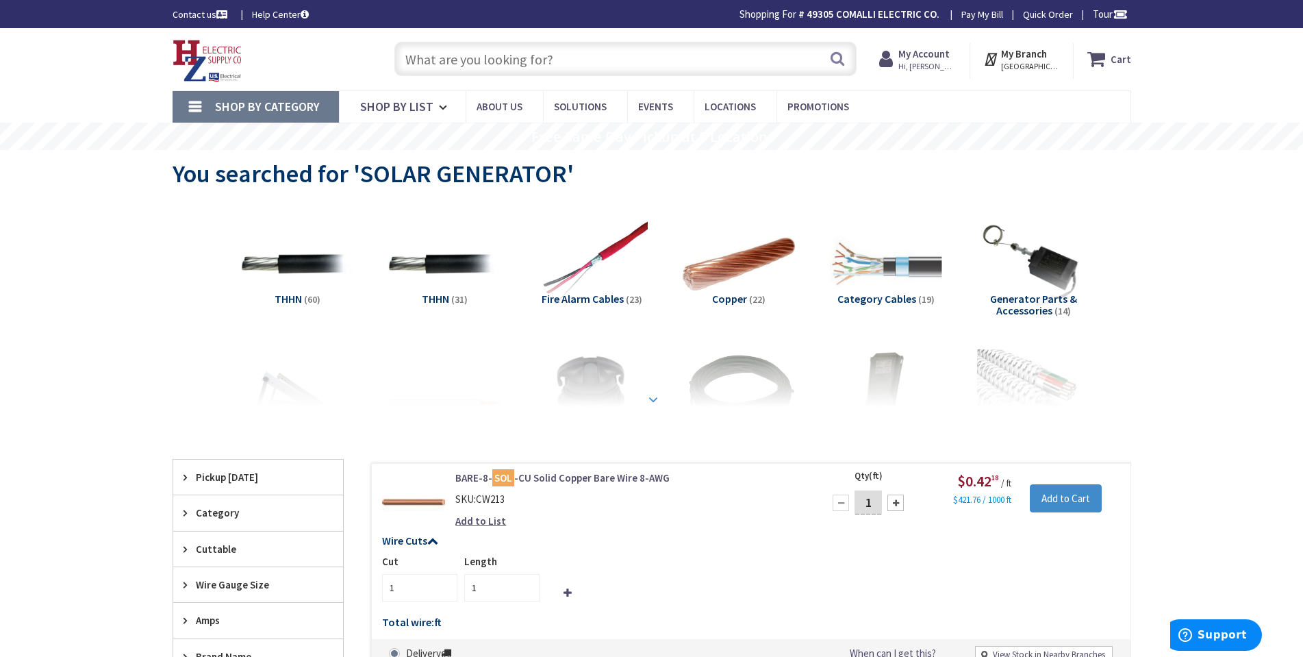
click at [660, 393] on strong at bounding box center [653, 399] width 16 height 15
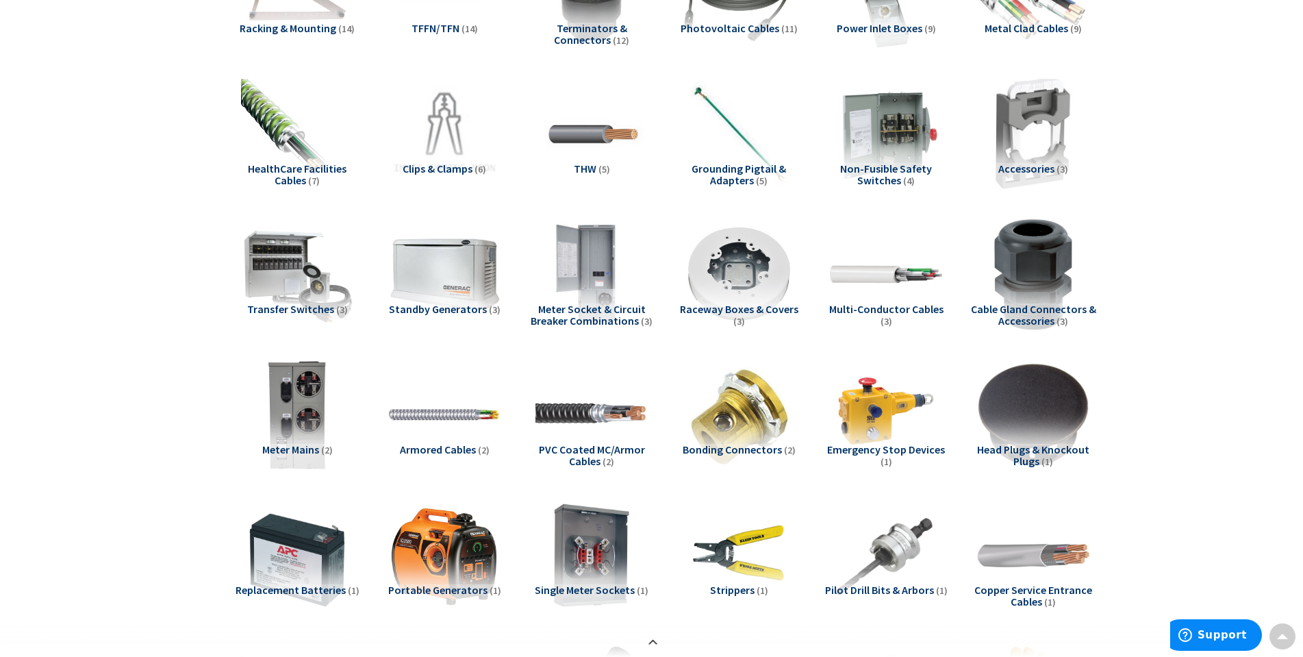
scroll to position [482, 0]
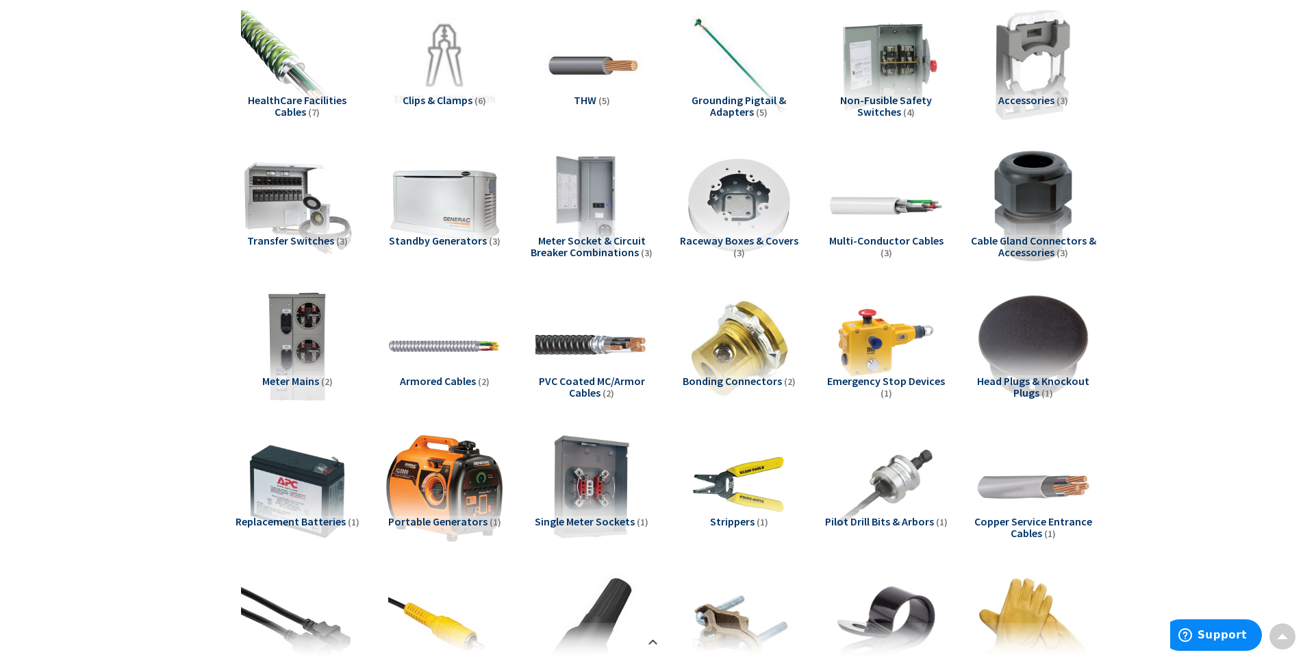
click at [415, 486] on img at bounding box center [444, 487] width 124 height 124
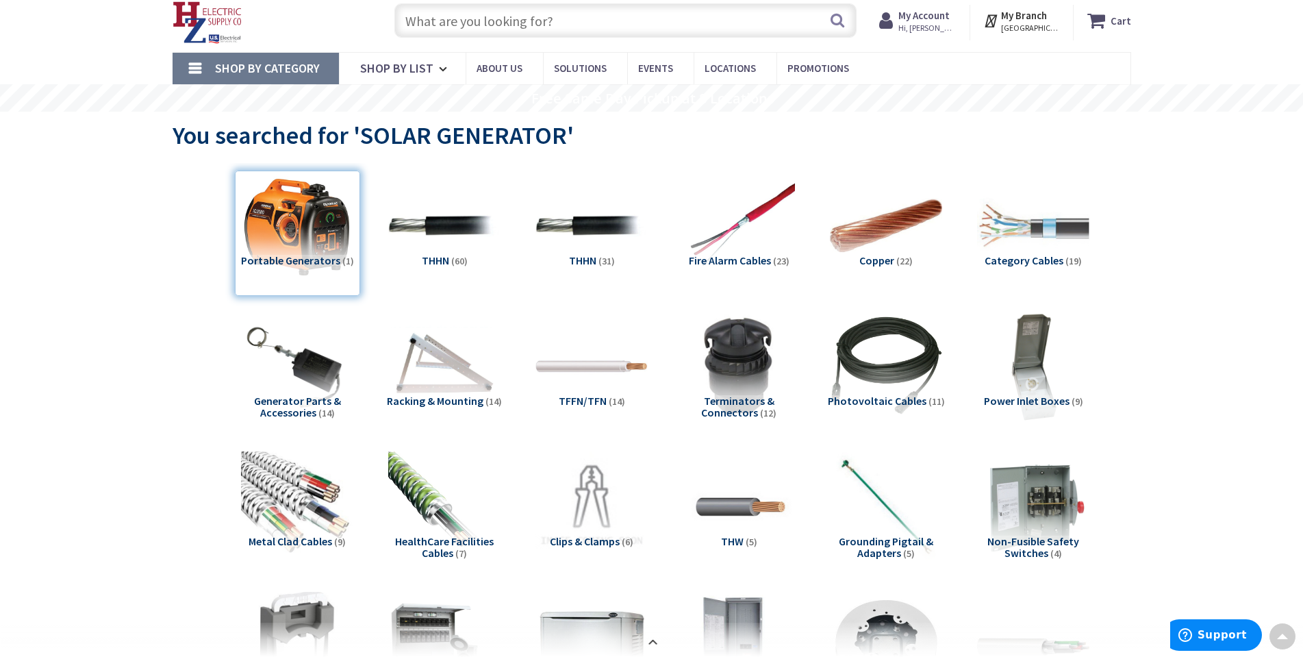
scroll to position [0, 0]
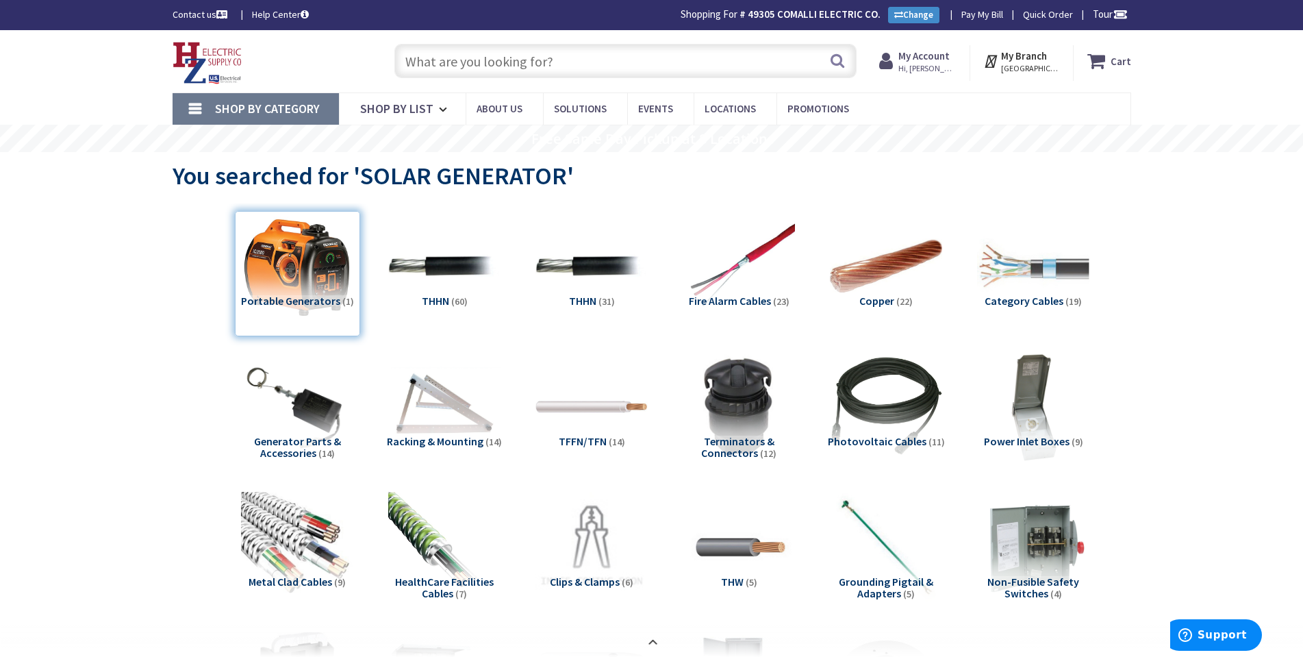
click at [422, 57] on input "text" at bounding box center [626, 61] width 462 height 34
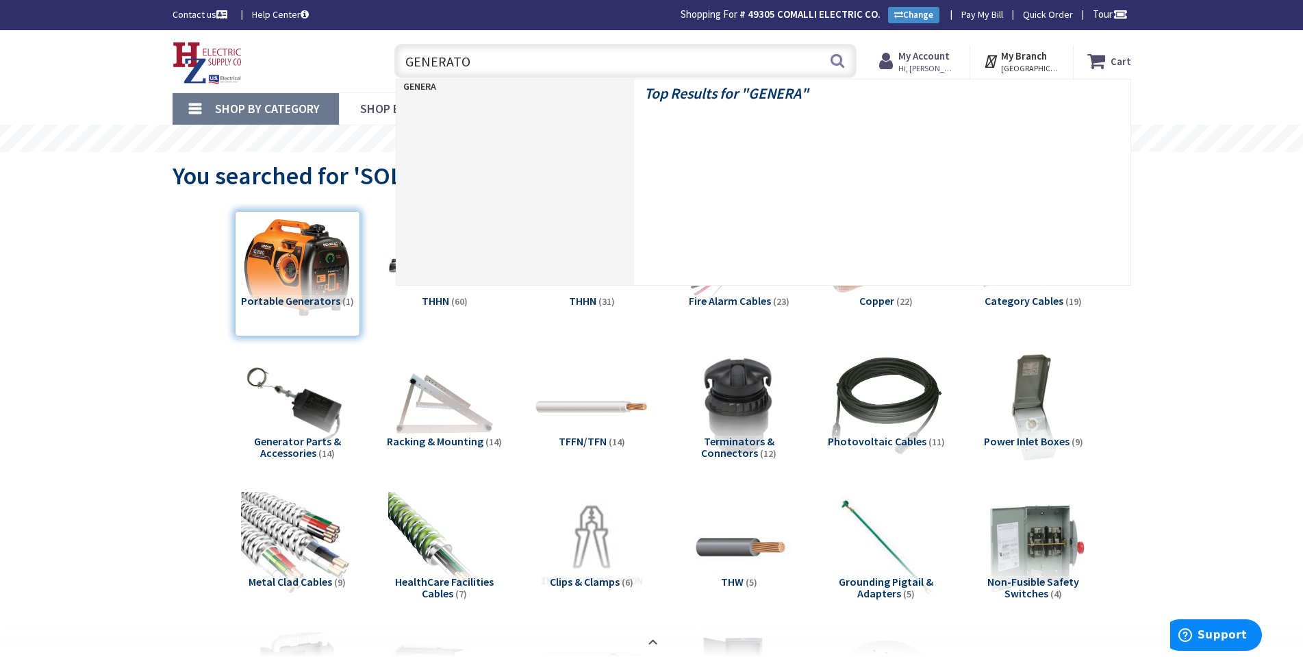
type input "GENERATOR"
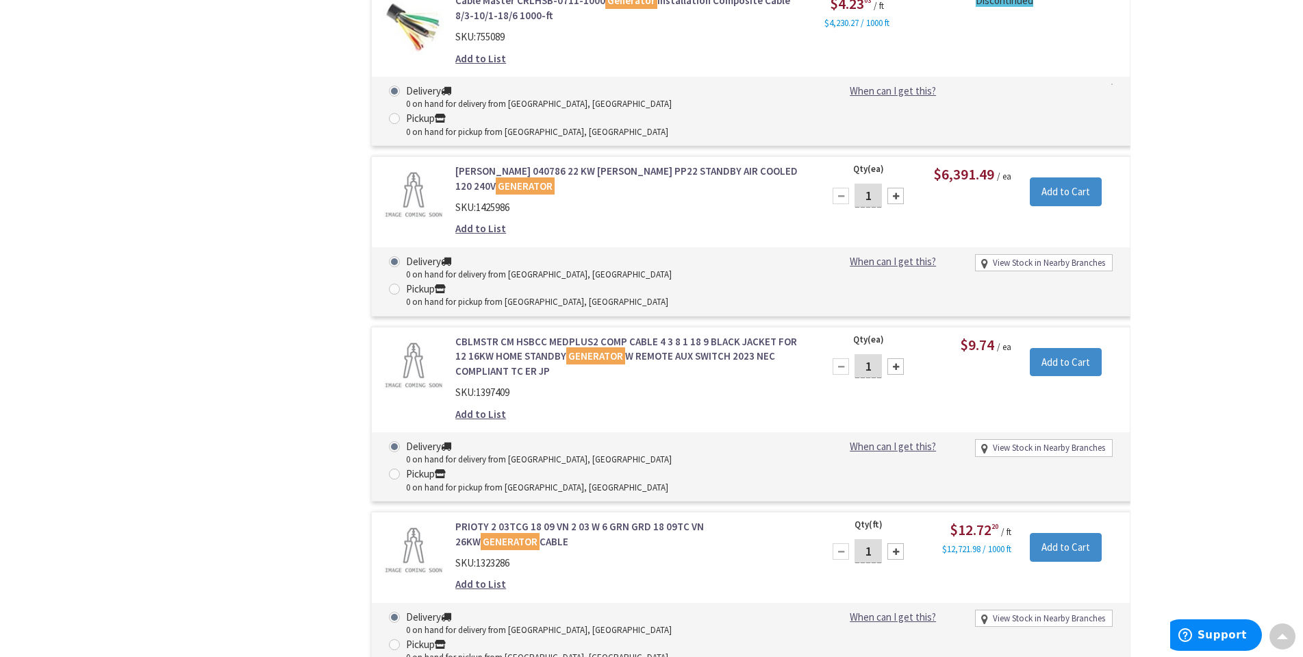
scroll to position [7001, 0]
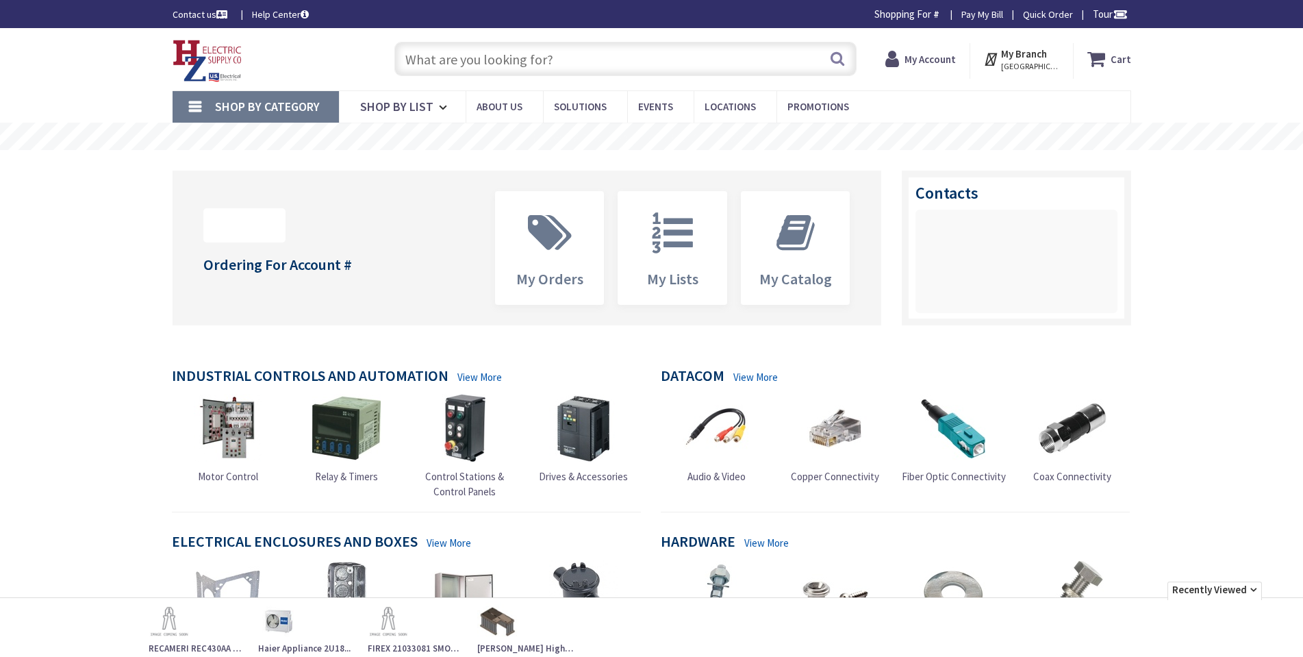
click at [205, 110] on link "Shop By Category" at bounding box center [256, 107] width 166 height 32
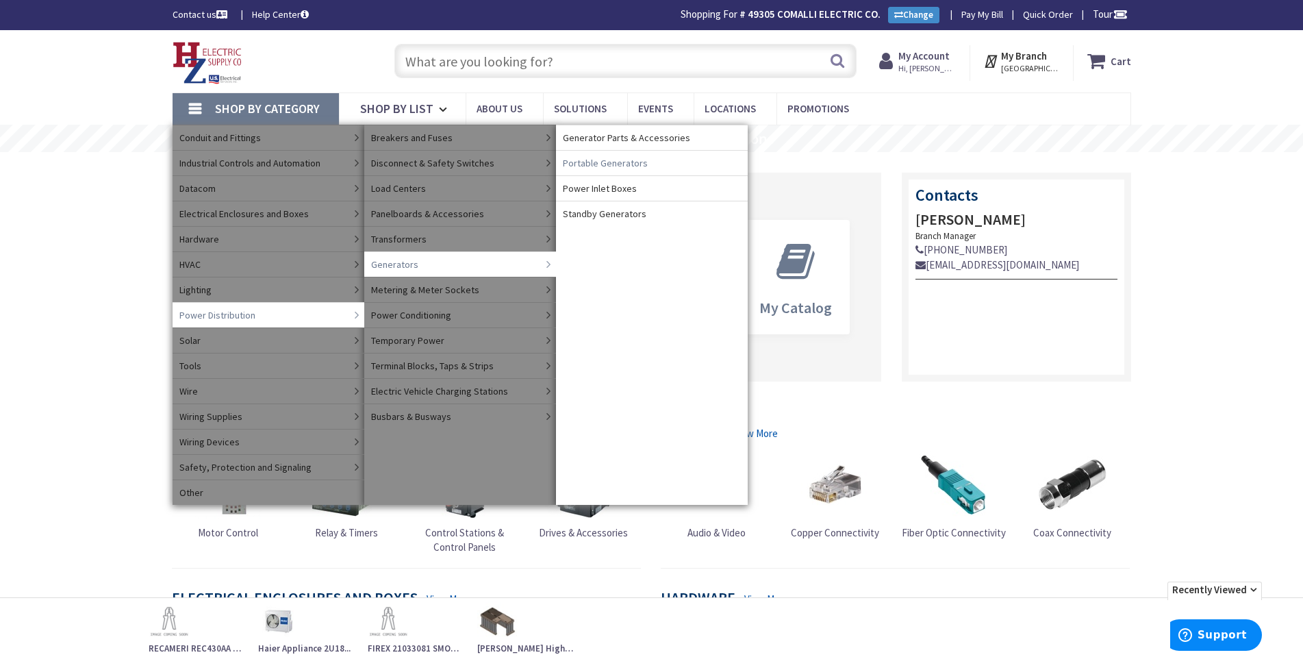
click at [614, 157] on span "Portable Generators" at bounding box center [605, 163] width 85 height 14
